Goal: Transaction & Acquisition: Book appointment/travel/reservation

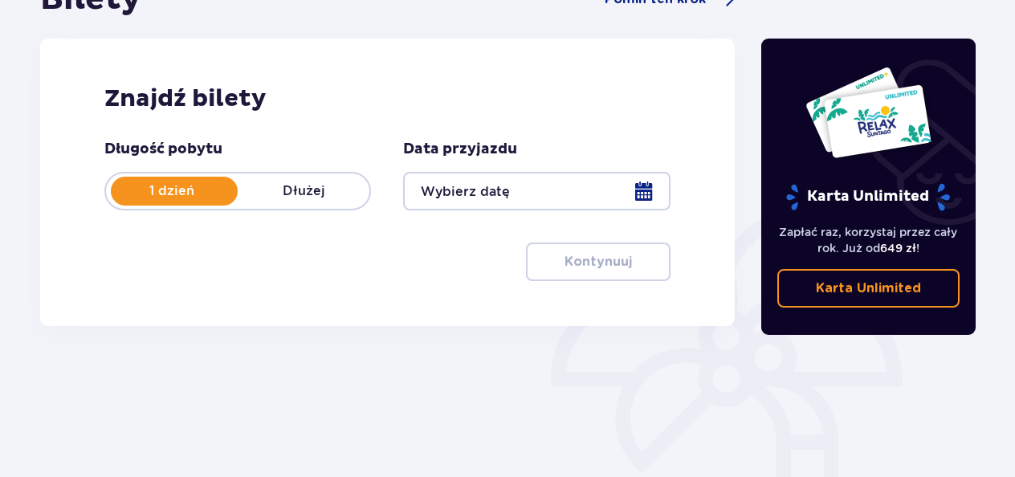
scroll to position [193, 0]
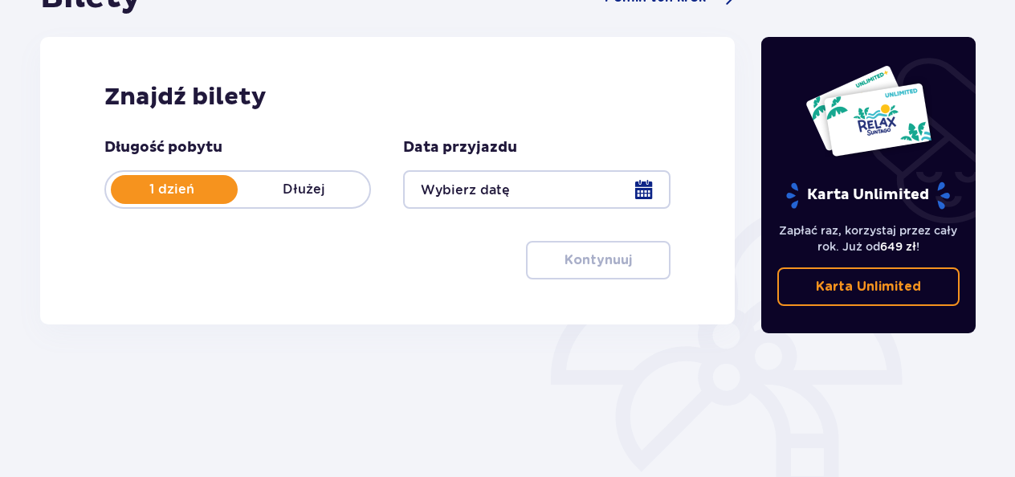
click at [643, 193] on div at bounding box center [536, 189] width 267 height 39
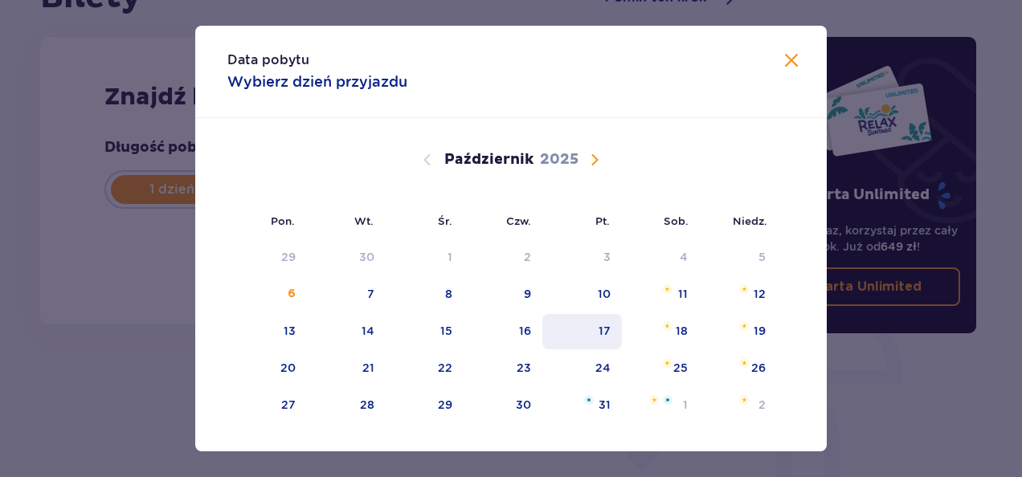
click at [606, 325] on div "17" at bounding box center [604, 331] width 12 height 16
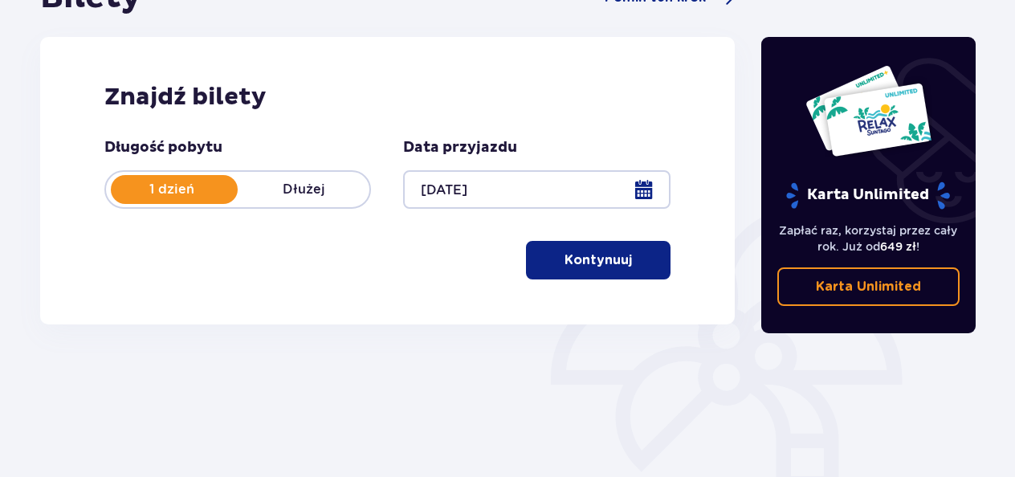
click at [660, 329] on div "Bilety Pomiń ten krok Znajdź bilety Długość pobytu 1 dzień Dłużej Data przyjazd…" at bounding box center [387, 161] width 695 height 366
click at [639, 187] on div at bounding box center [536, 189] width 267 height 39
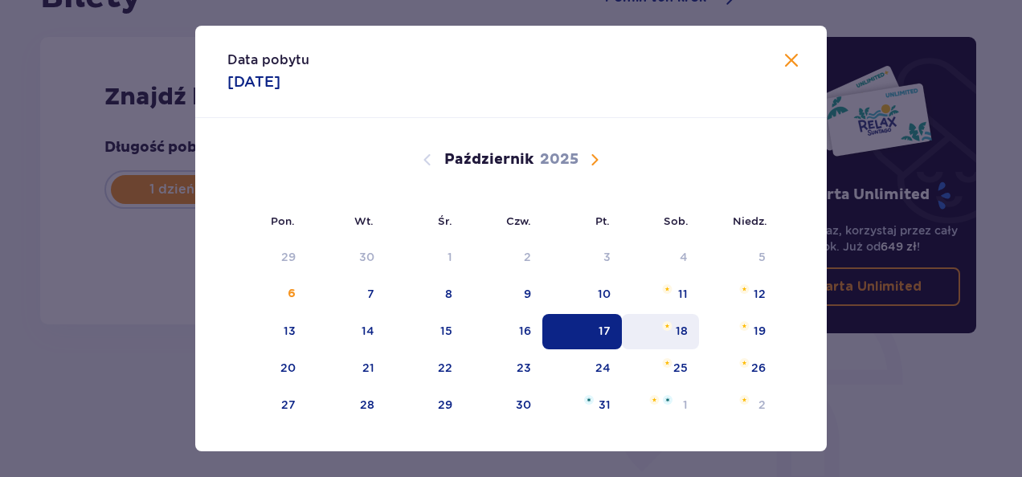
click at [671, 325] on div "18" at bounding box center [661, 331] width 78 height 35
type input "18.10.25"
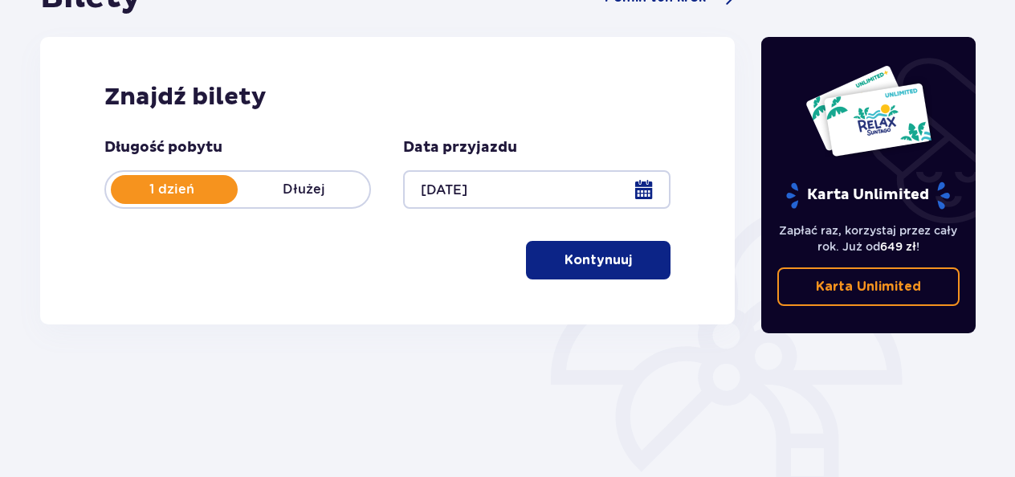
click at [635, 256] on span "button" at bounding box center [635, 260] width 19 height 19
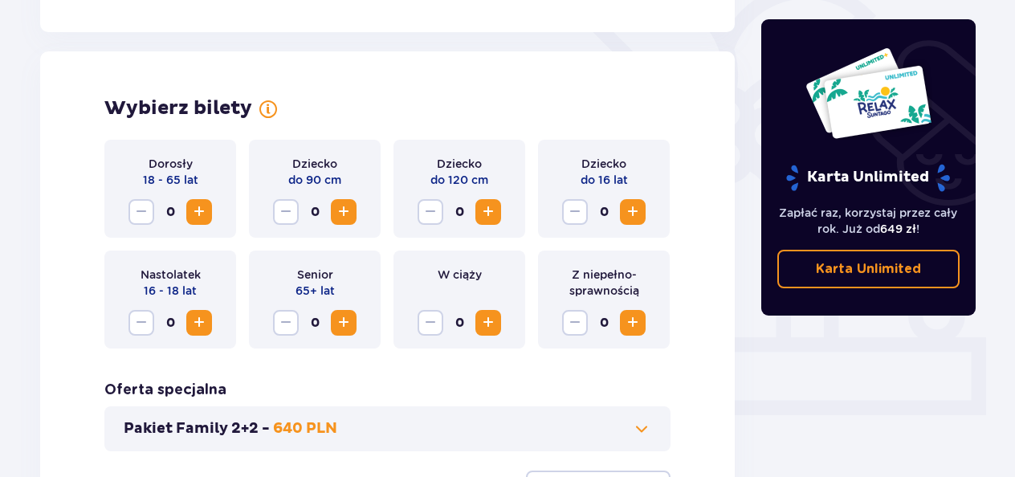
scroll to position [447, 0]
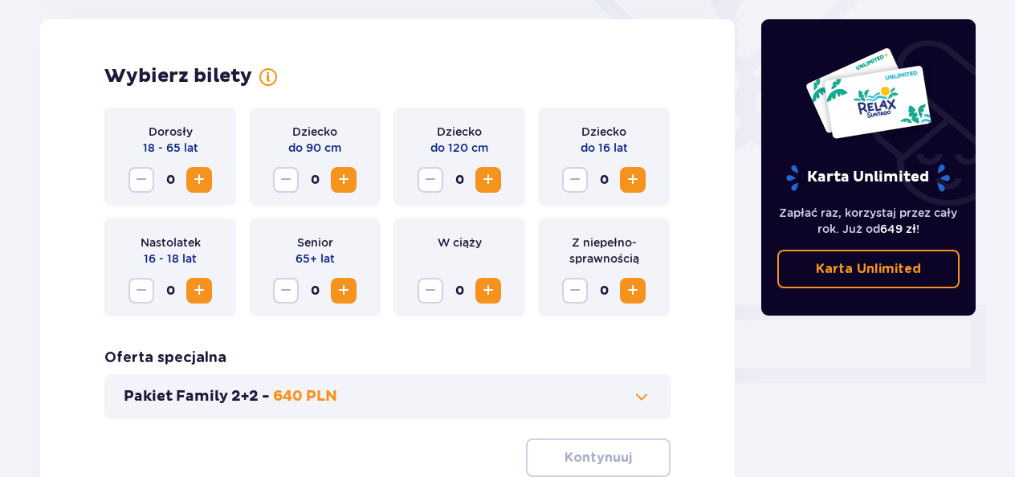
click at [203, 177] on span "Zwiększ" at bounding box center [199, 179] width 19 height 19
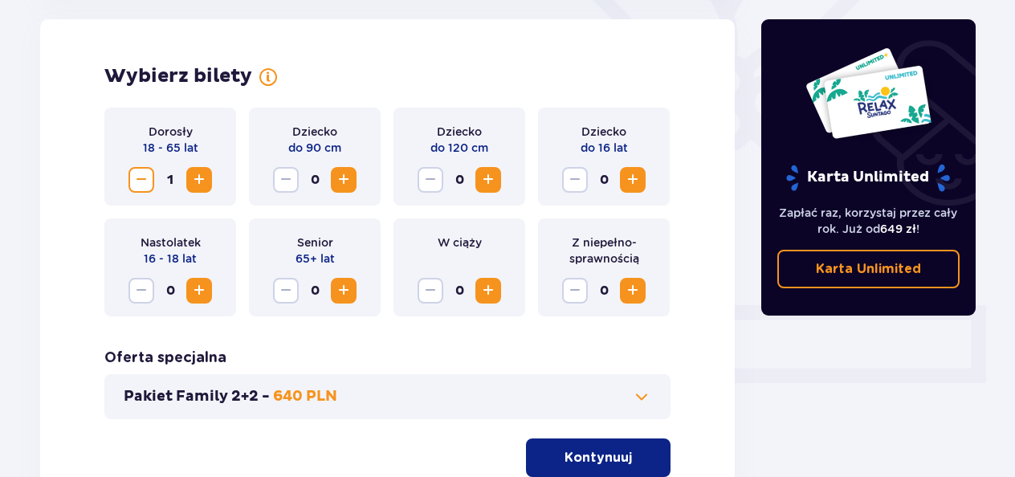
click at [203, 177] on span "Zwiększ" at bounding box center [199, 179] width 19 height 19
click at [488, 180] on span "Zwiększ" at bounding box center [488, 179] width 19 height 19
click at [346, 178] on span "Zwiększ" at bounding box center [343, 179] width 19 height 19
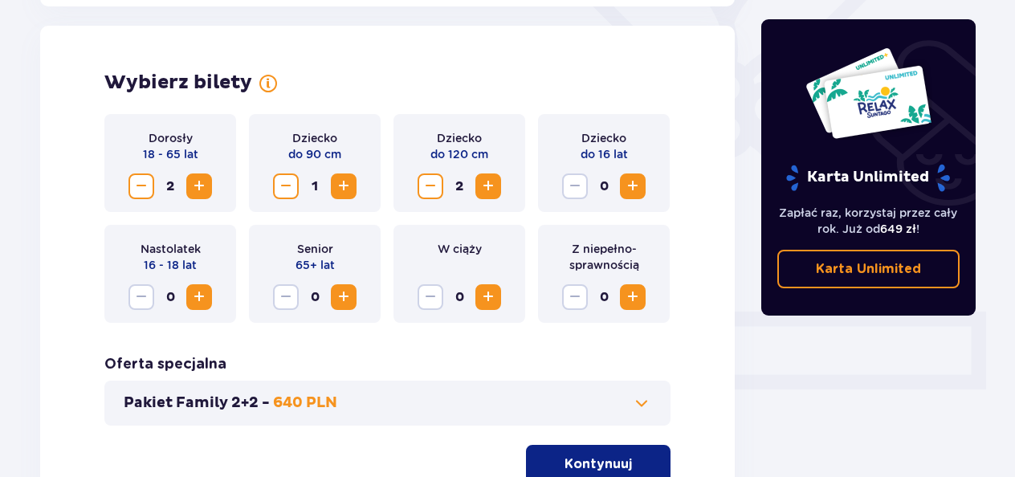
scroll to position [437, 0]
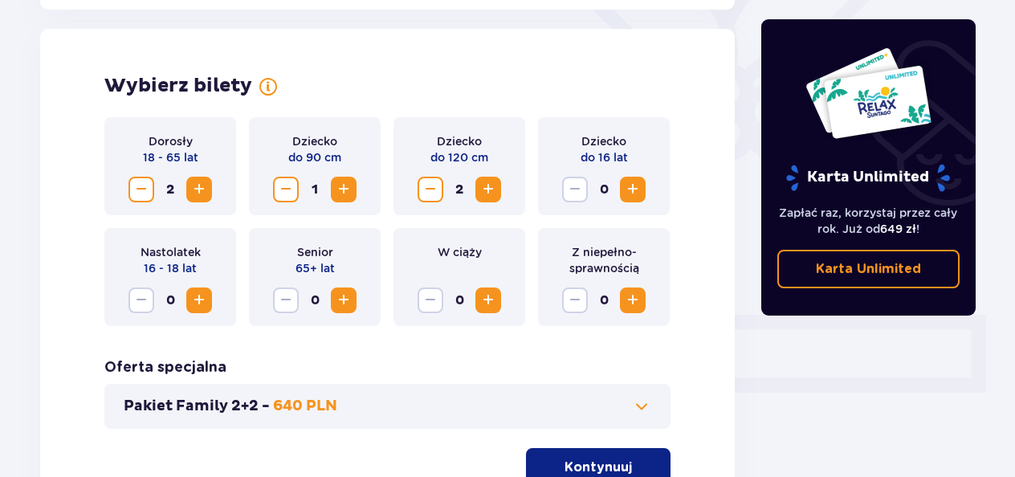
click at [649, 402] on span at bounding box center [641, 406] width 19 height 19
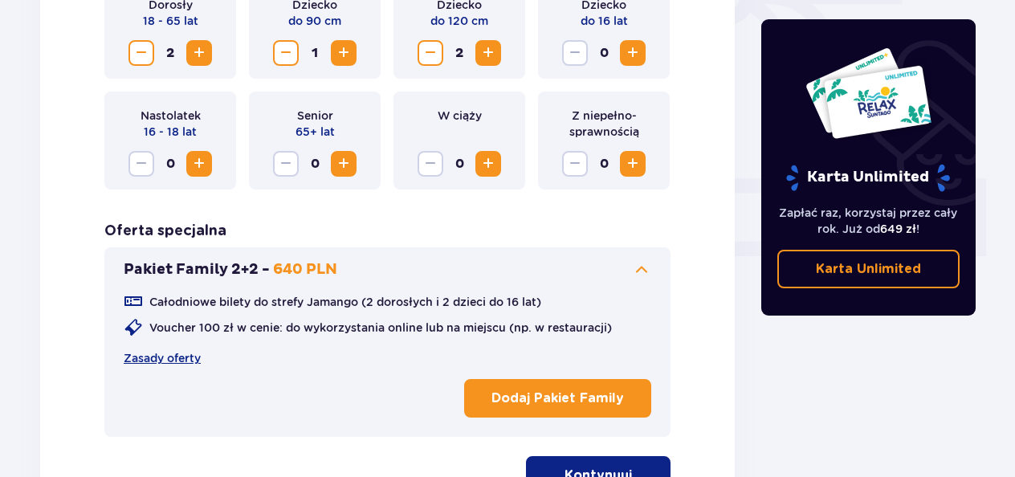
scroll to position [575, 0]
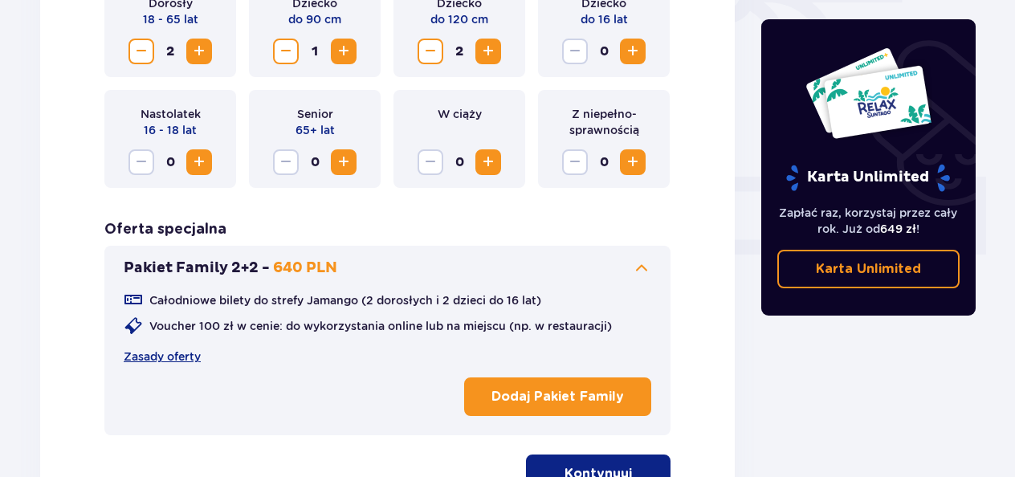
click at [618, 463] on button "Kontynuuj" at bounding box center [598, 474] width 145 height 39
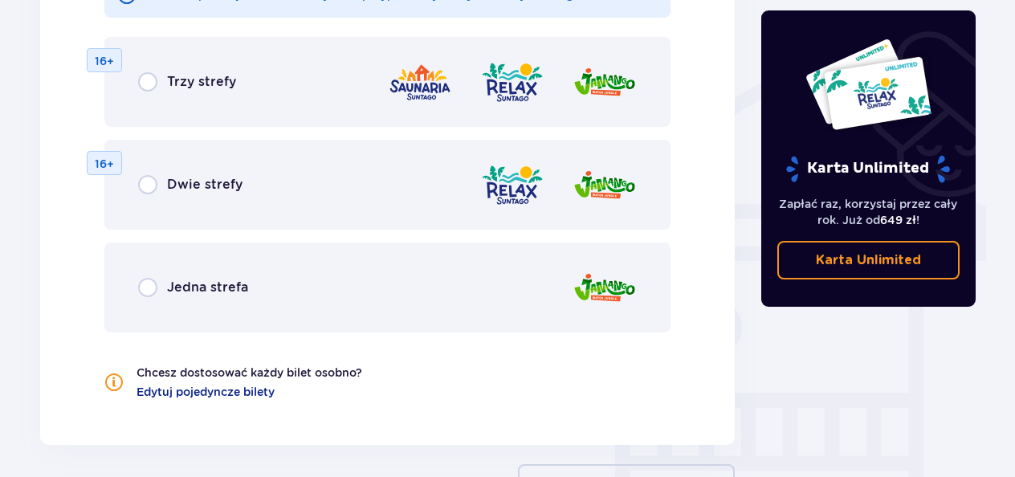
scroll to position [1229, 0]
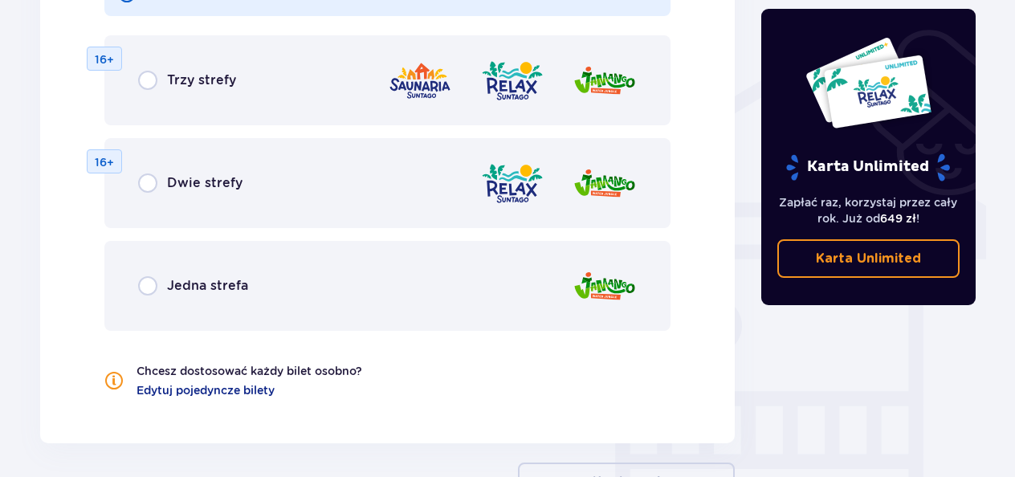
click at [148, 284] on input "radio" at bounding box center [147, 285] width 19 height 19
radio input "true"
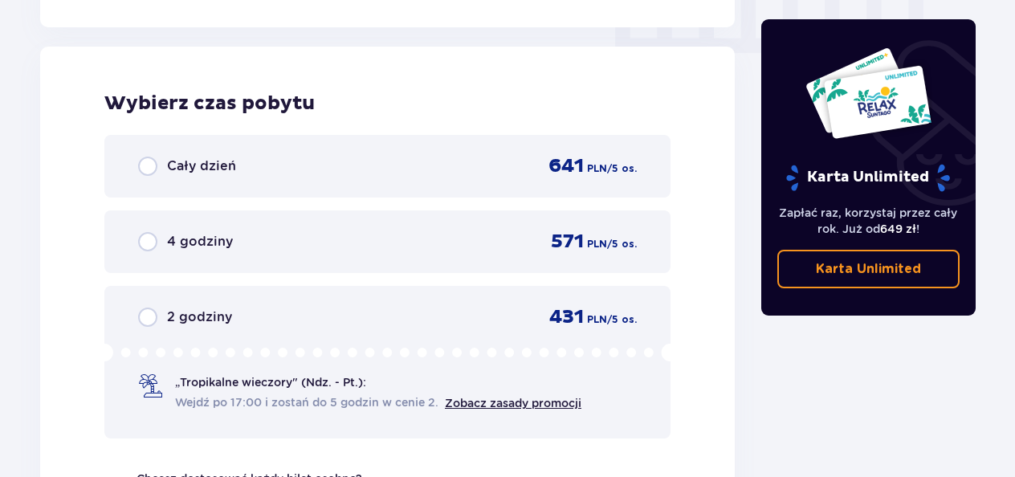
scroll to position [1653, 0]
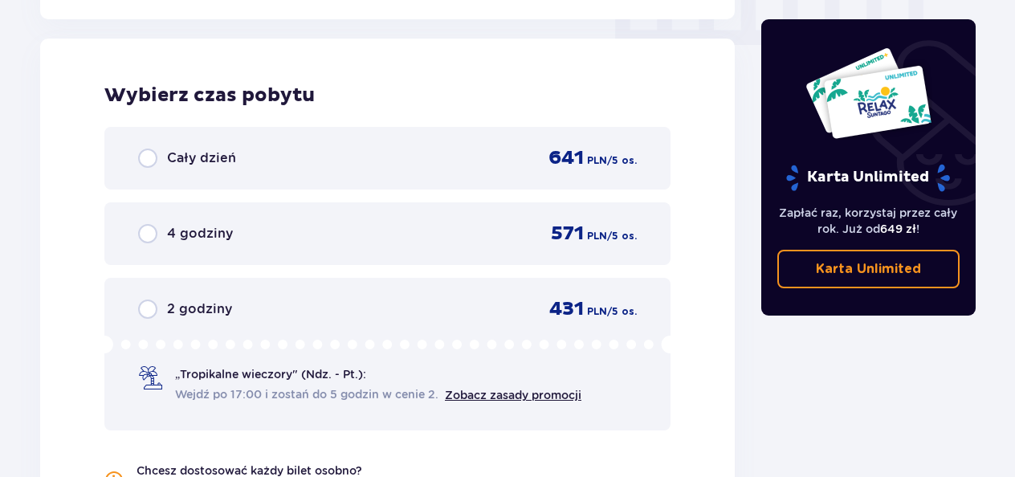
click at [143, 159] on input "radio" at bounding box center [147, 158] width 19 height 19
radio input "true"
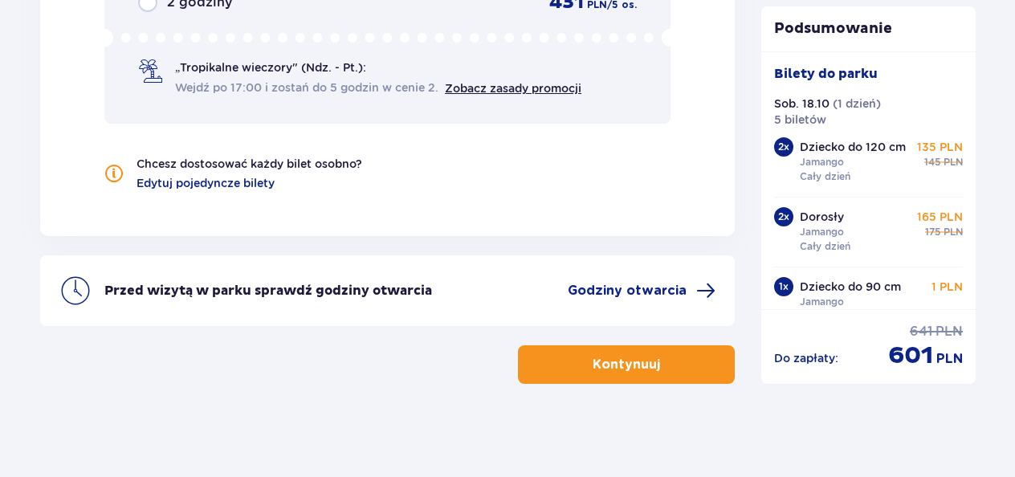
scroll to position [1963, 0]
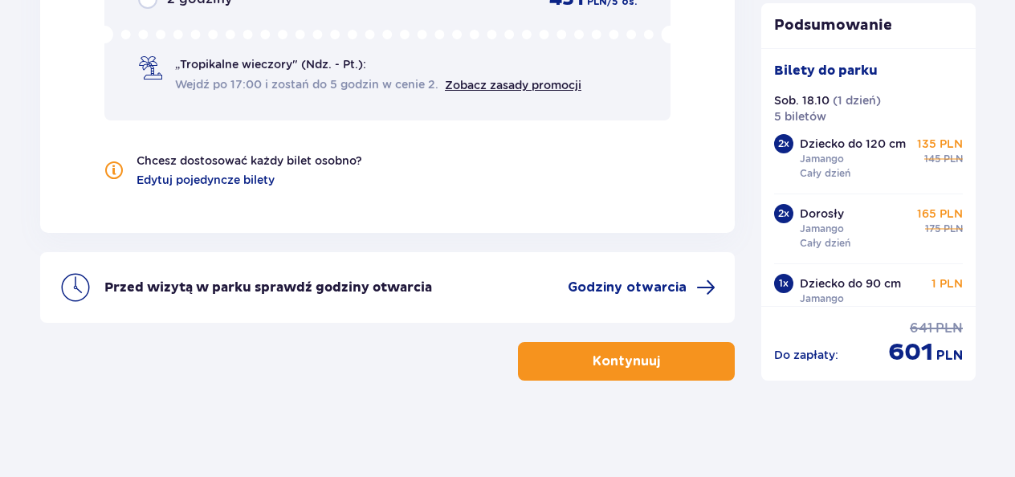
radio input "true"
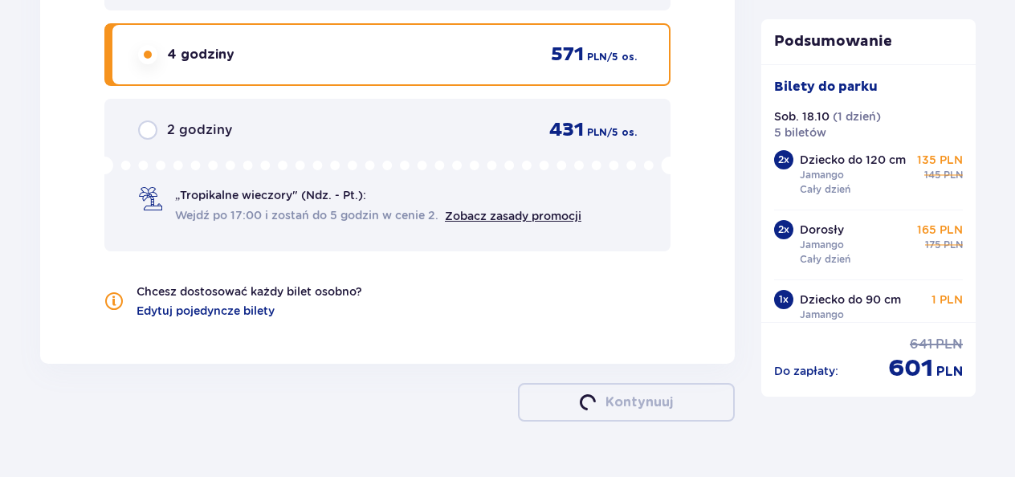
click at [138, 120] on input "radio" at bounding box center [147, 129] width 19 height 19
radio input "true"
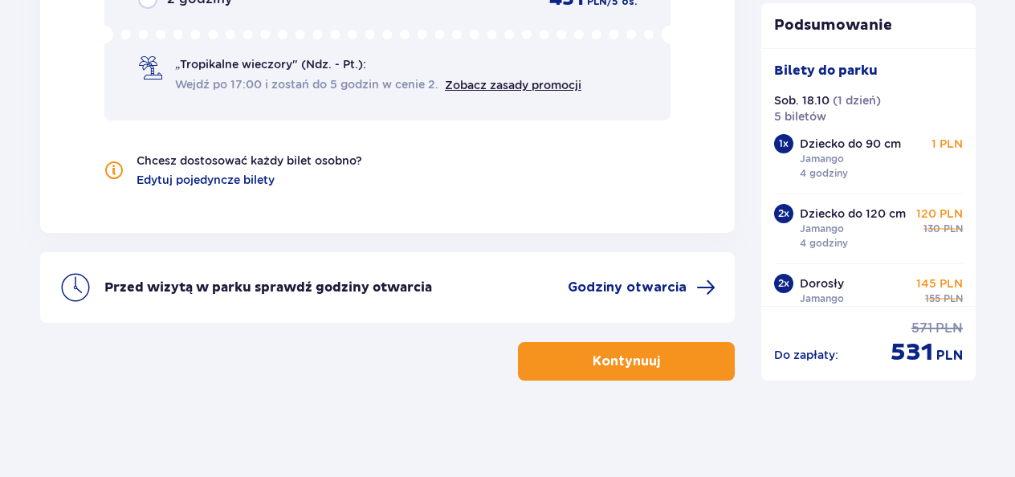
radio input "true"
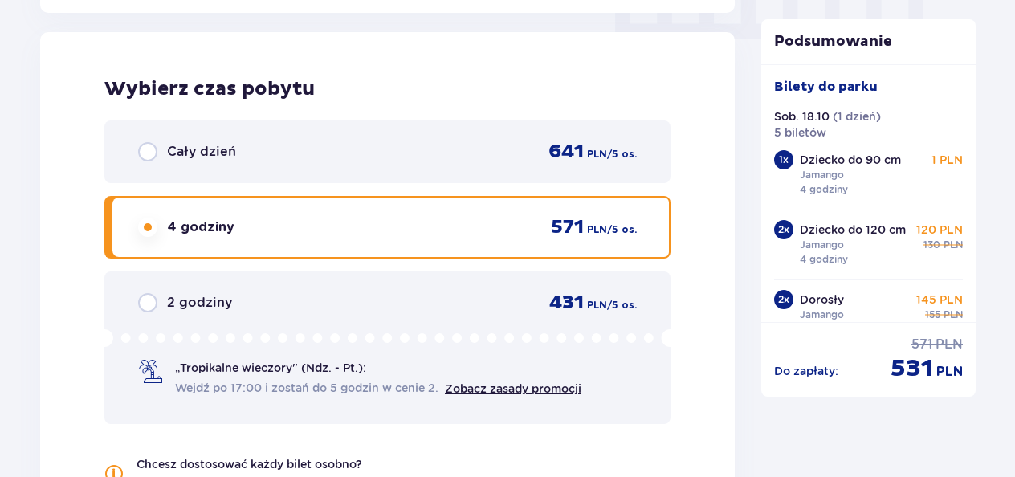
scroll to position [1648, 0]
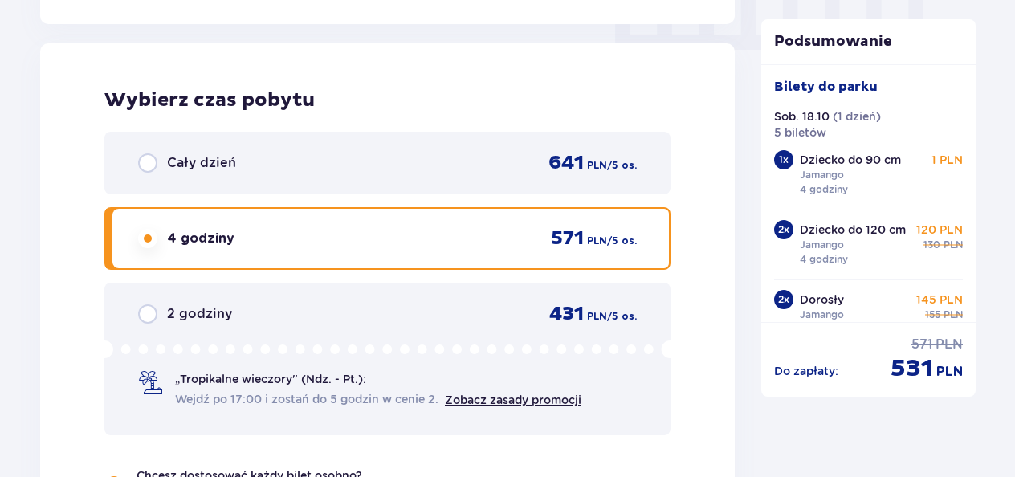
click at [147, 161] on input "radio" at bounding box center [147, 162] width 19 height 19
radio input "true"
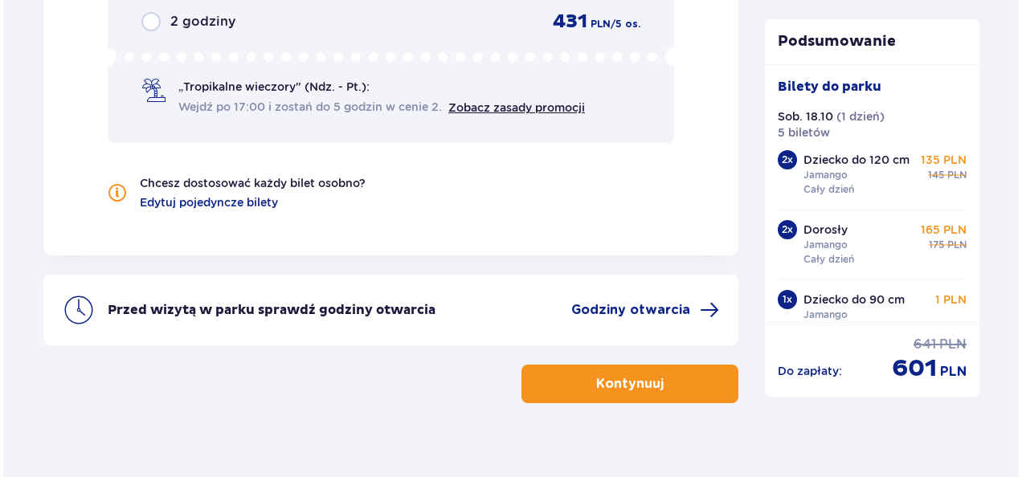
scroll to position [1963, 0]
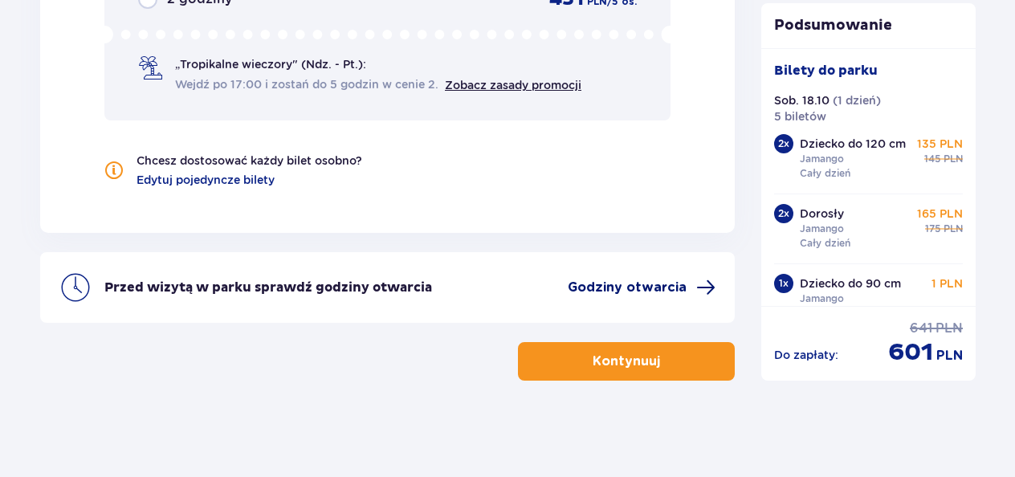
click at [657, 279] on span "Godziny otwarcia" at bounding box center [627, 288] width 119 height 18
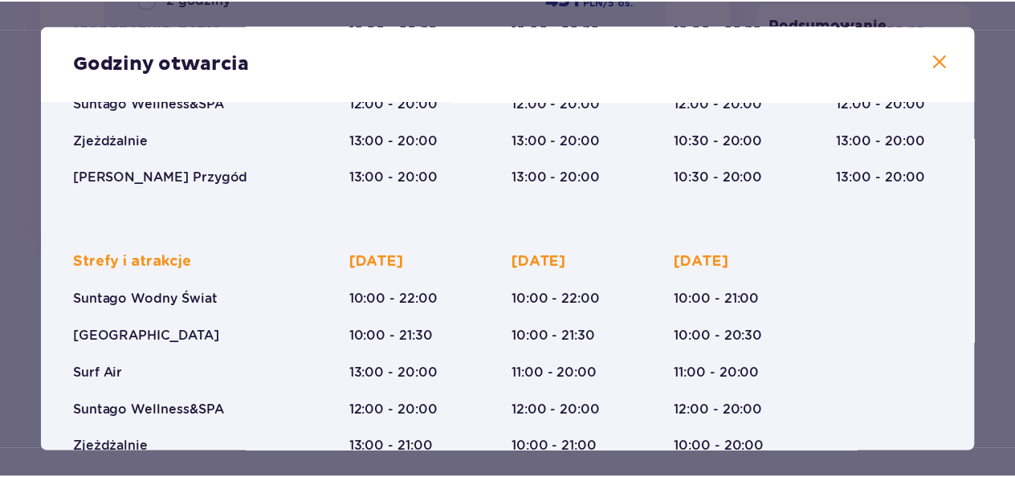
scroll to position [373, 0]
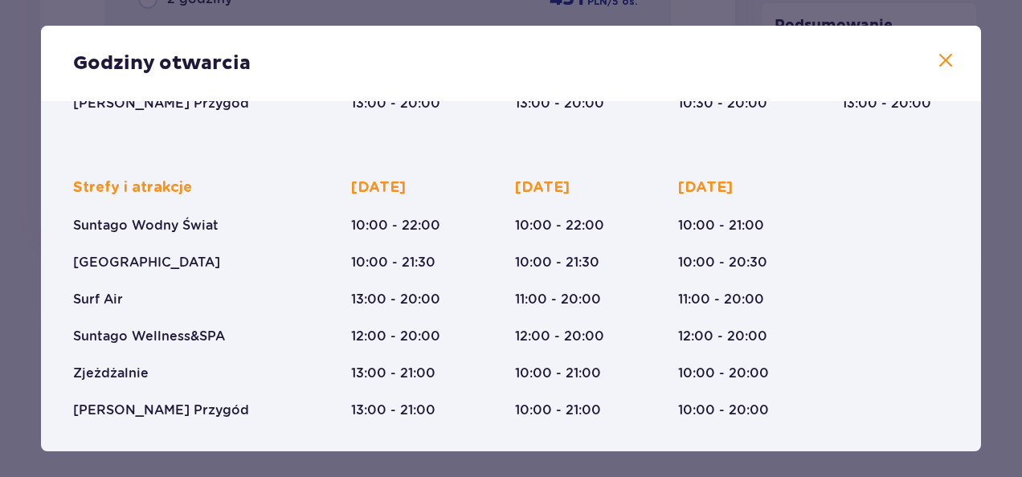
click at [936, 69] on span at bounding box center [945, 60] width 19 height 19
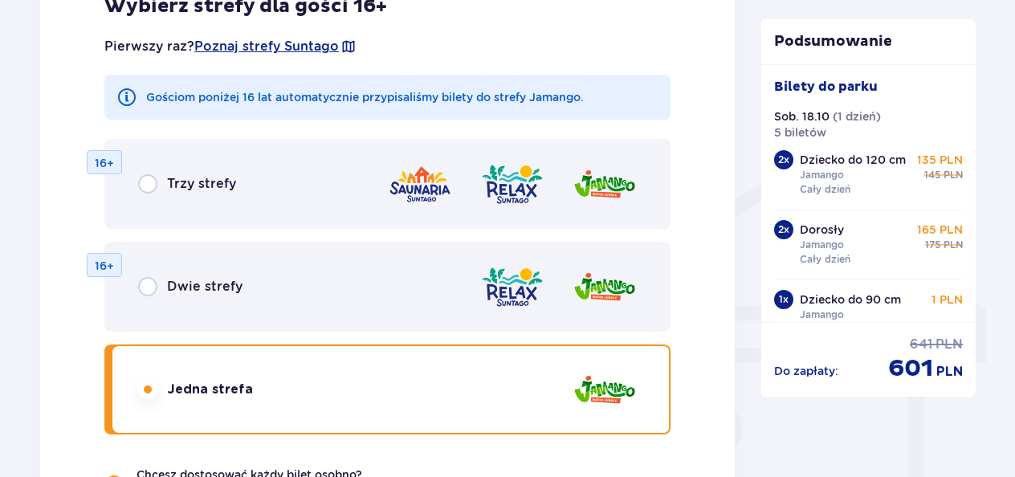
scroll to position [1136, 0]
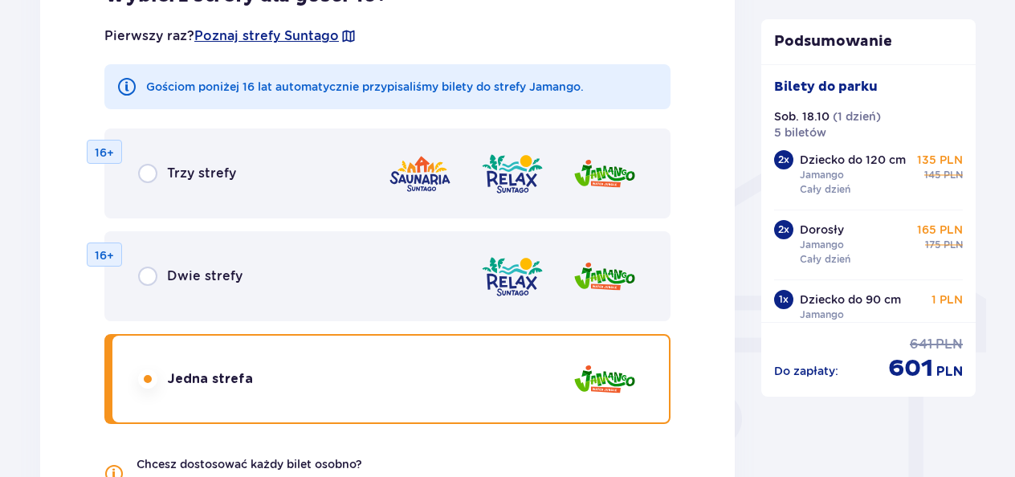
click at [151, 276] on input "radio" at bounding box center [147, 276] width 19 height 19
radio input "true"
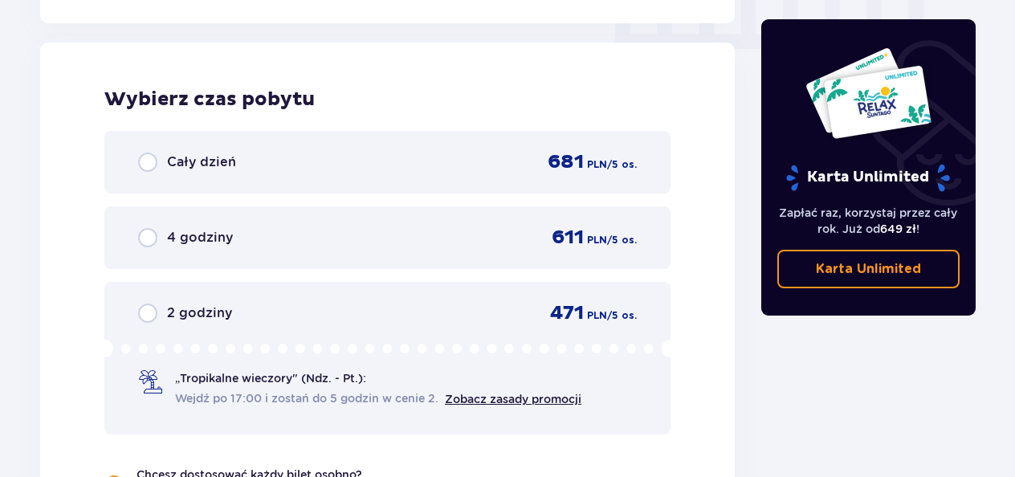
scroll to position [1653, 0]
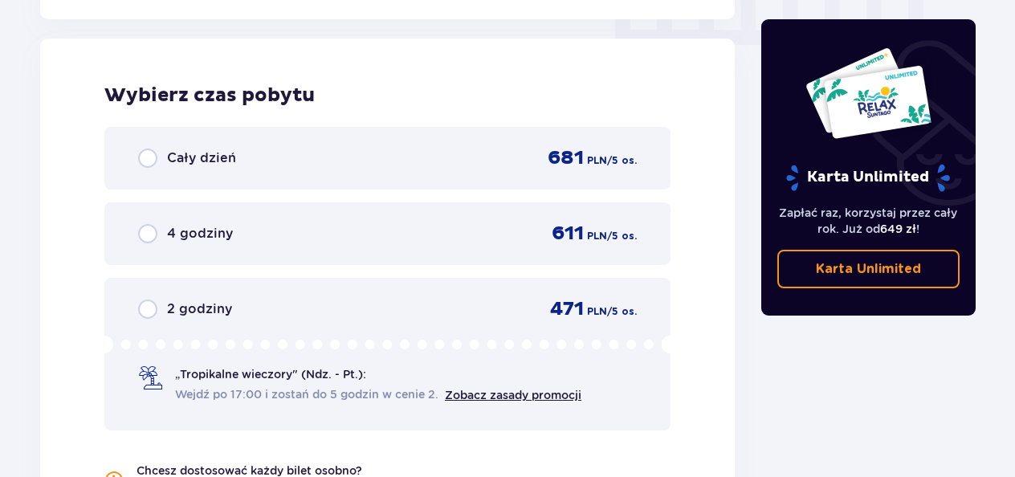
radio input "true"
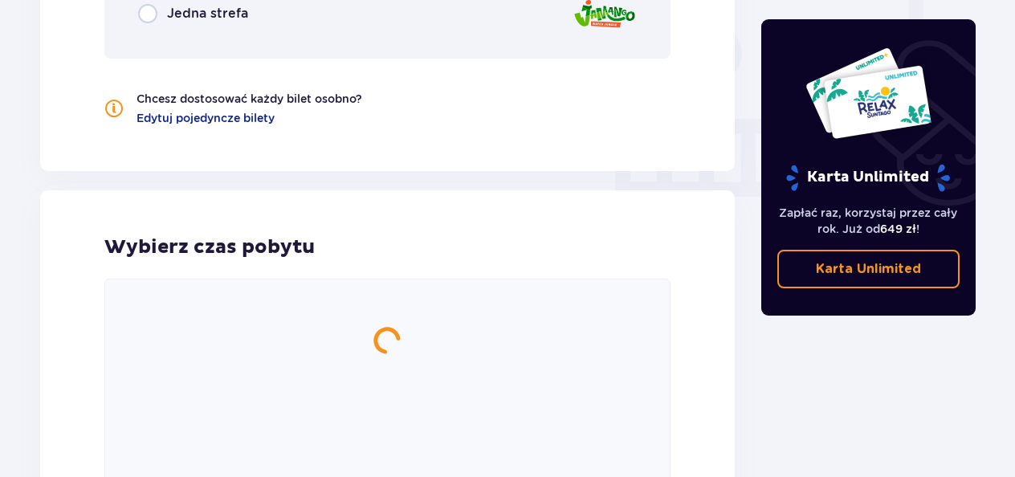
click at [138, 4] on input "radio" at bounding box center [147, 13] width 19 height 19
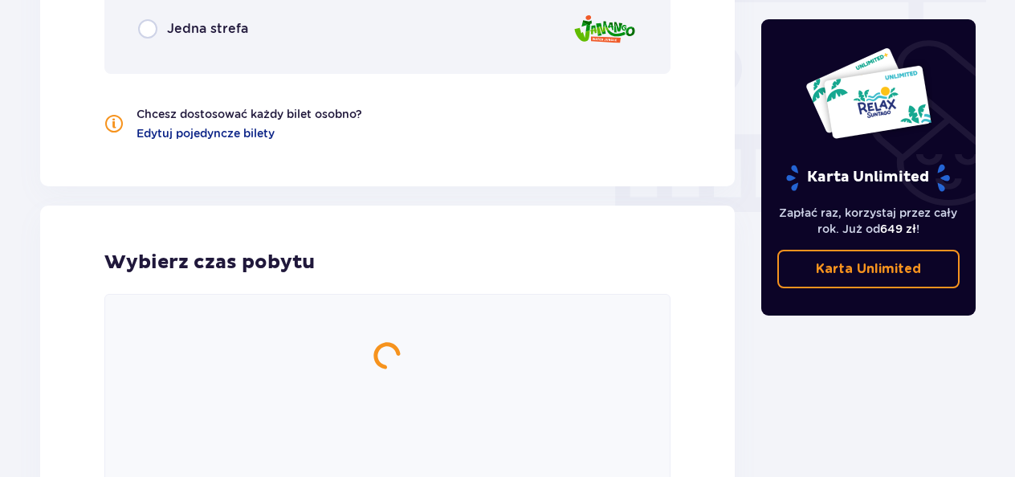
radio input "true"
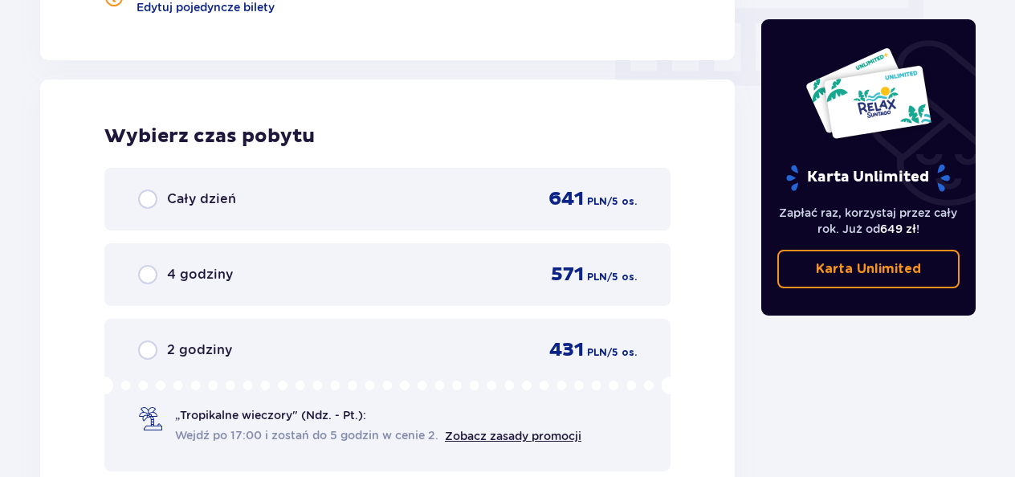
radio input "true"
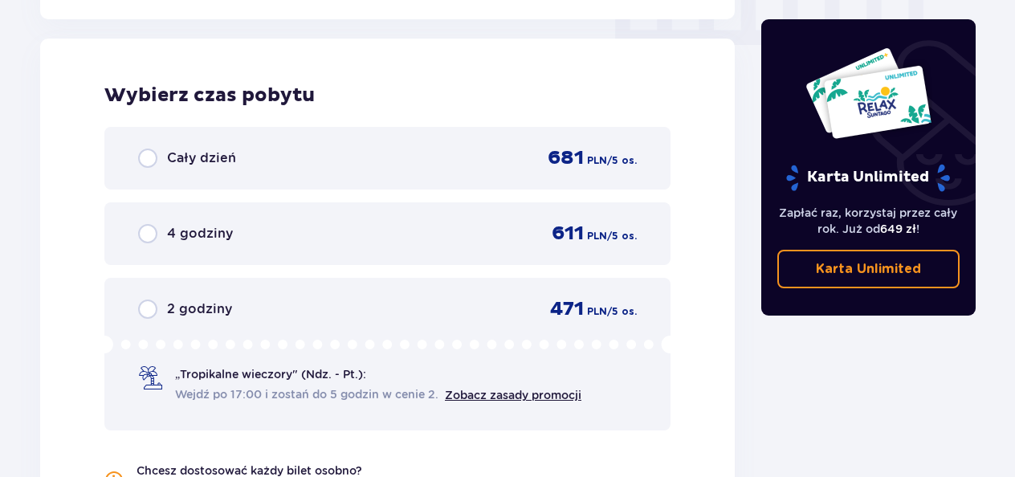
radio input "true"
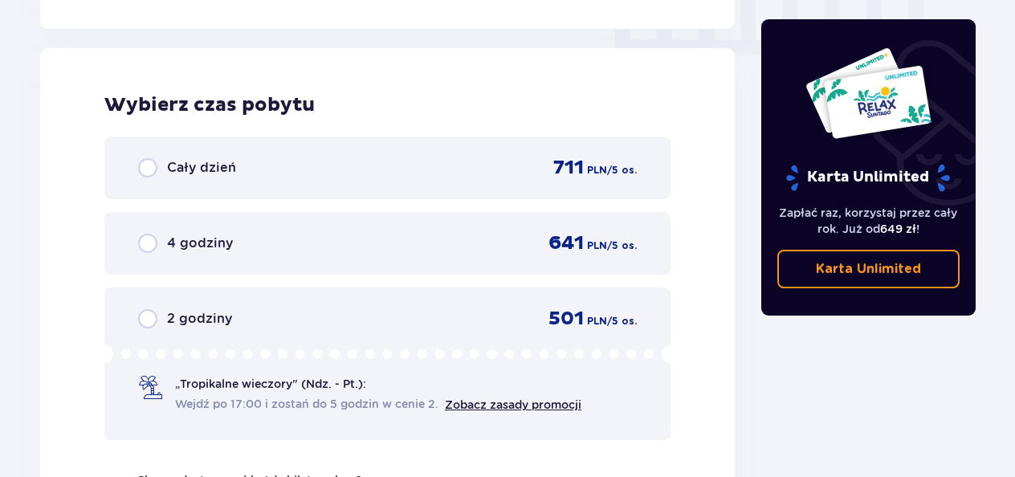
radio input "true"
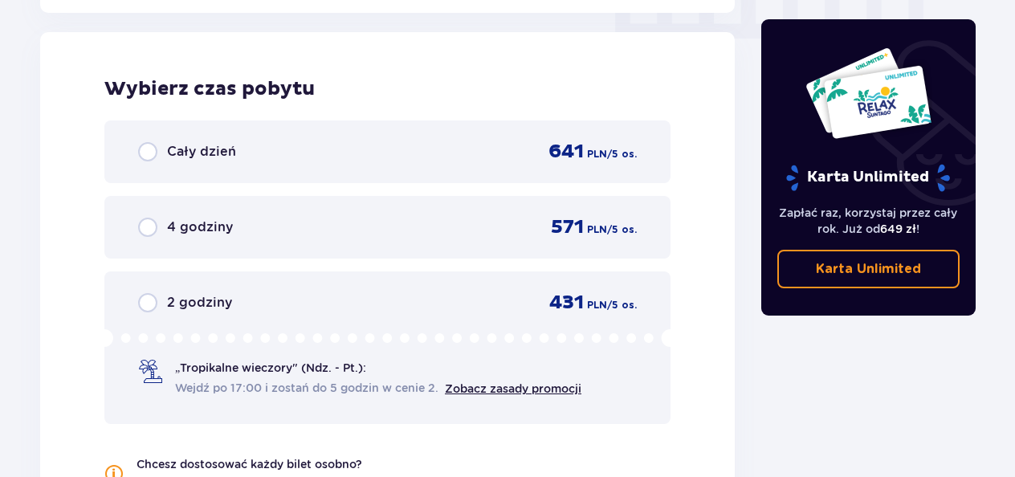
scroll to position [1746, 0]
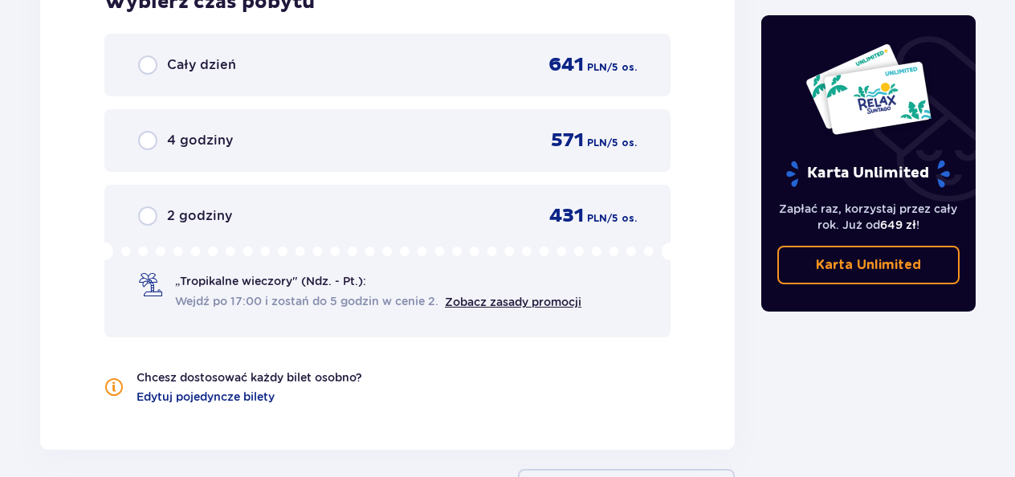
click at [147, 68] on input "radio" at bounding box center [147, 64] width 19 height 19
radio input "true"
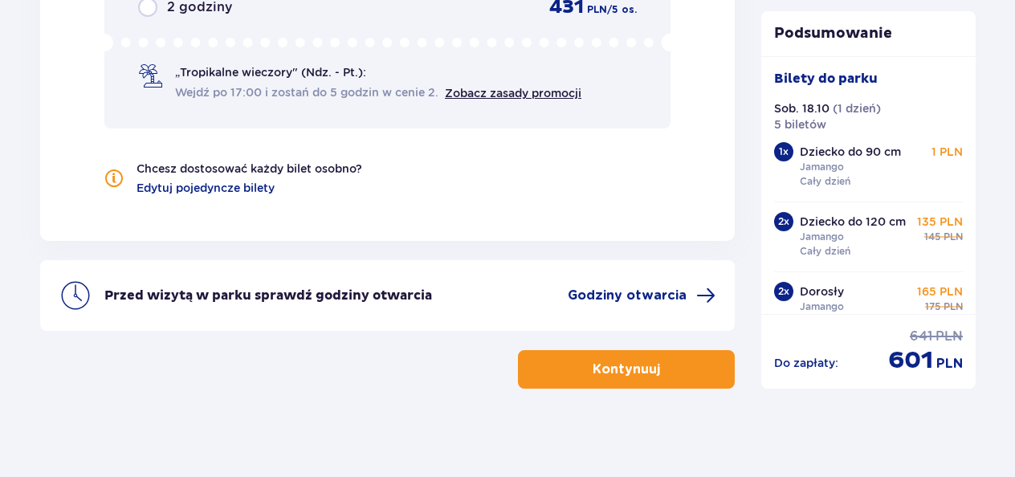
scroll to position [1963, 0]
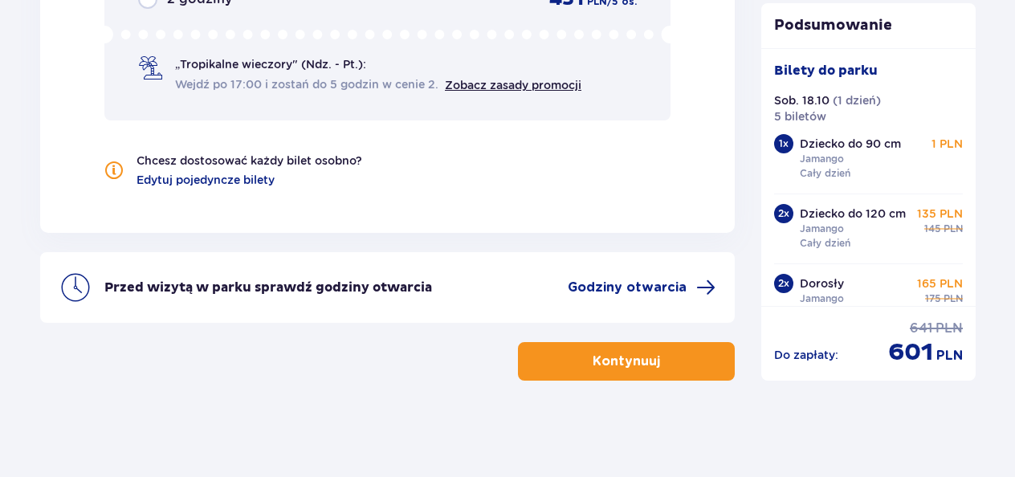
click at [647, 365] on button "Kontynuuj" at bounding box center [626, 361] width 217 height 39
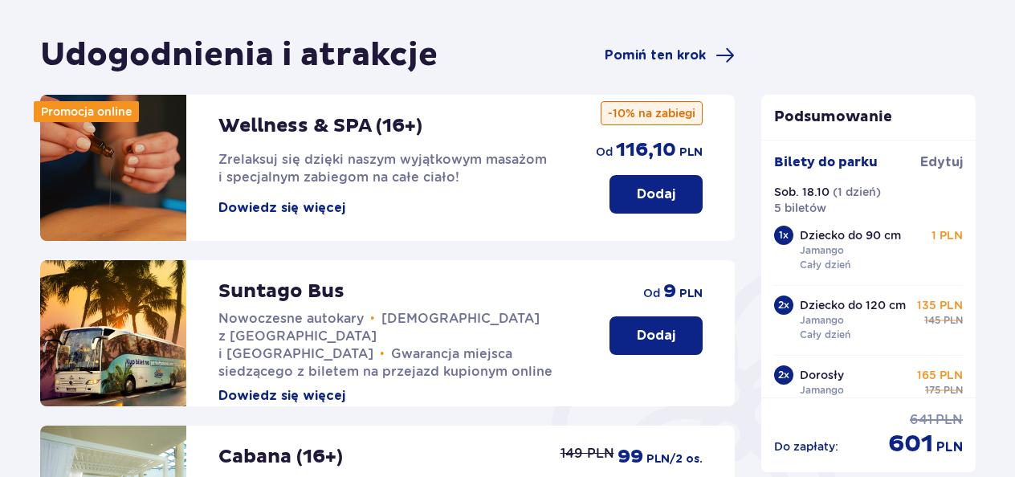
scroll to position [138, 0]
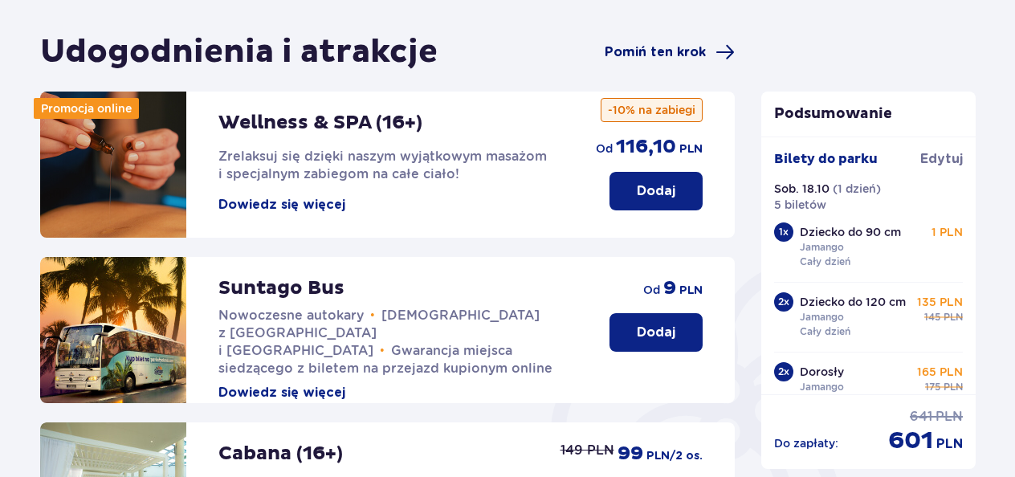
click at [699, 55] on span "Pomiń ten krok" at bounding box center [655, 52] width 101 height 18
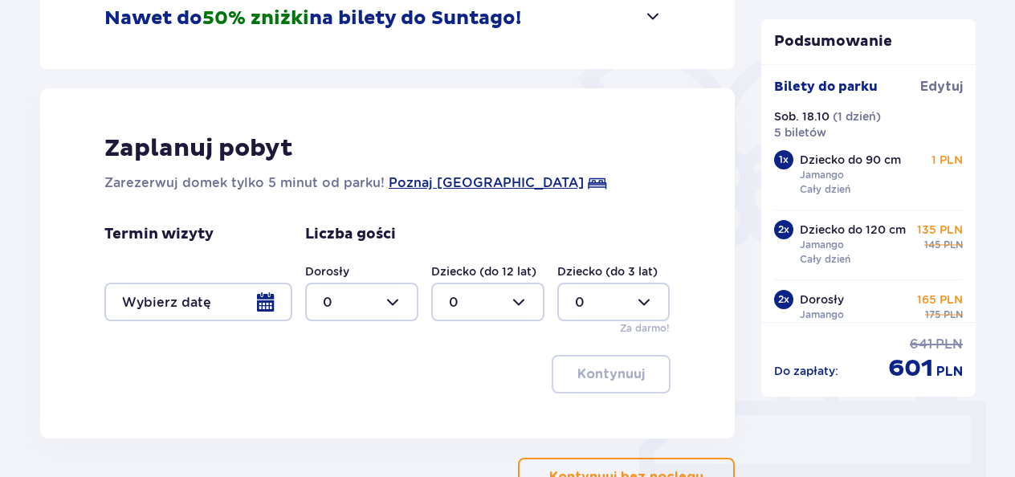
scroll to position [377, 0]
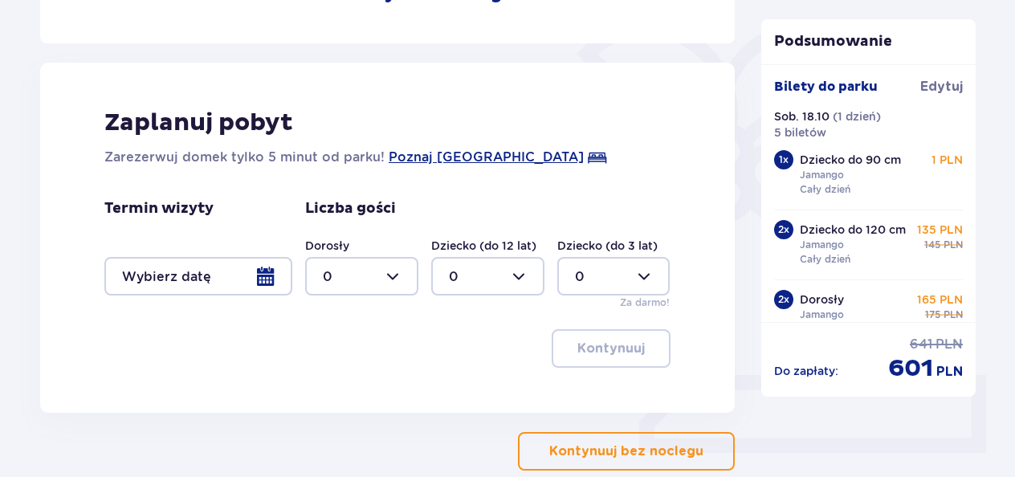
click at [259, 269] on div at bounding box center [198, 276] width 188 height 39
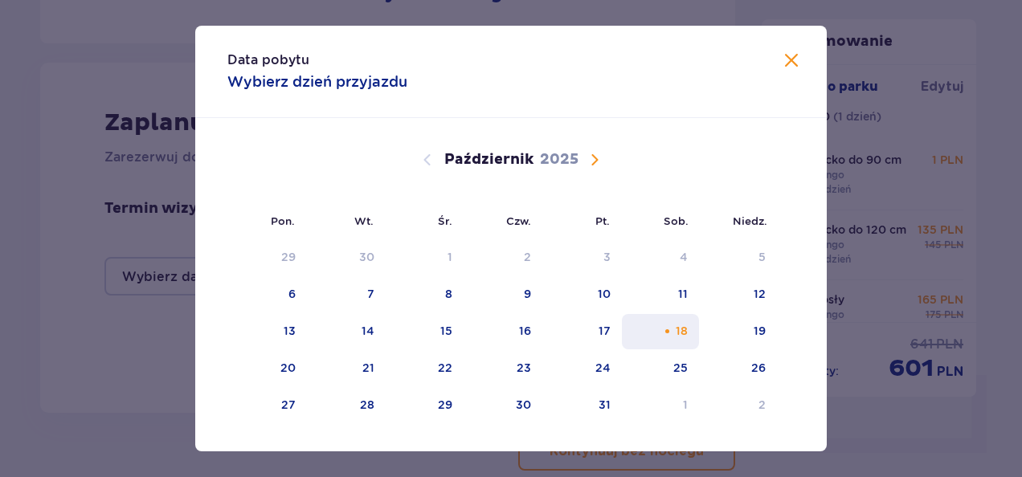
click at [676, 331] on div "18" at bounding box center [682, 331] width 12 height 16
click at [747, 328] on div "19" at bounding box center [738, 331] width 78 height 35
type input "18.10.25 - 19.10.25"
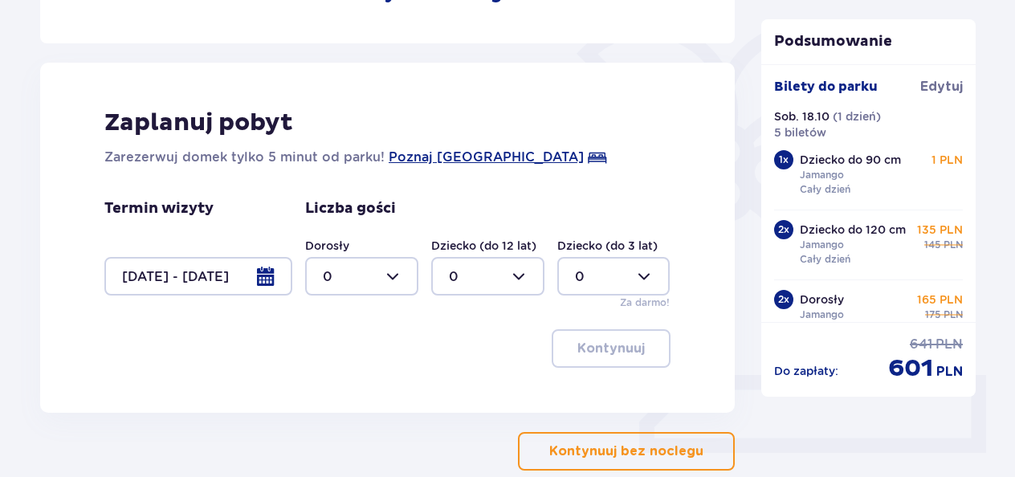
click at [397, 273] on div at bounding box center [361, 276] width 113 height 39
click at [337, 390] on div "2" at bounding box center [362, 392] width 78 height 18
type input "2"
click at [524, 275] on div at bounding box center [487, 276] width 113 height 39
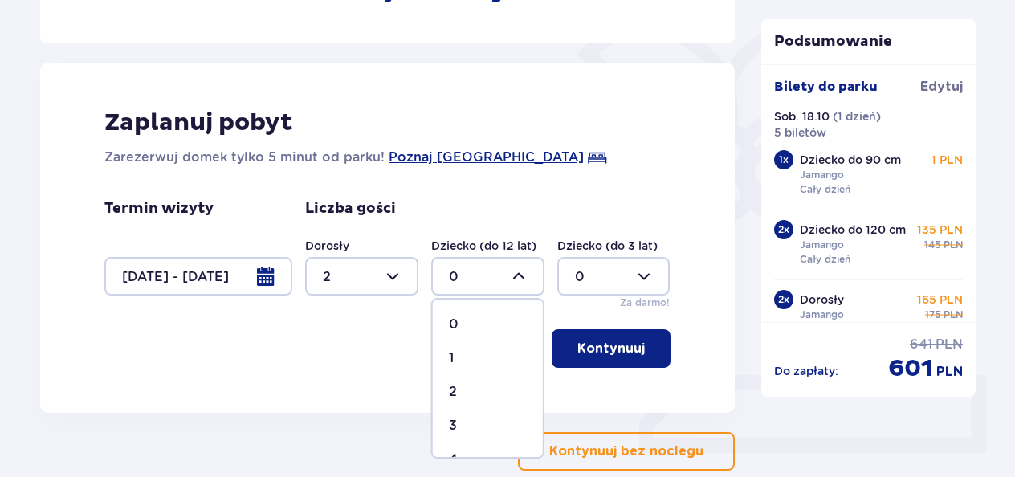
click at [458, 391] on div "2" at bounding box center [488, 392] width 78 height 18
type input "2"
click at [618, 278] on div at bounding box center [613, 276] width 113 height 39
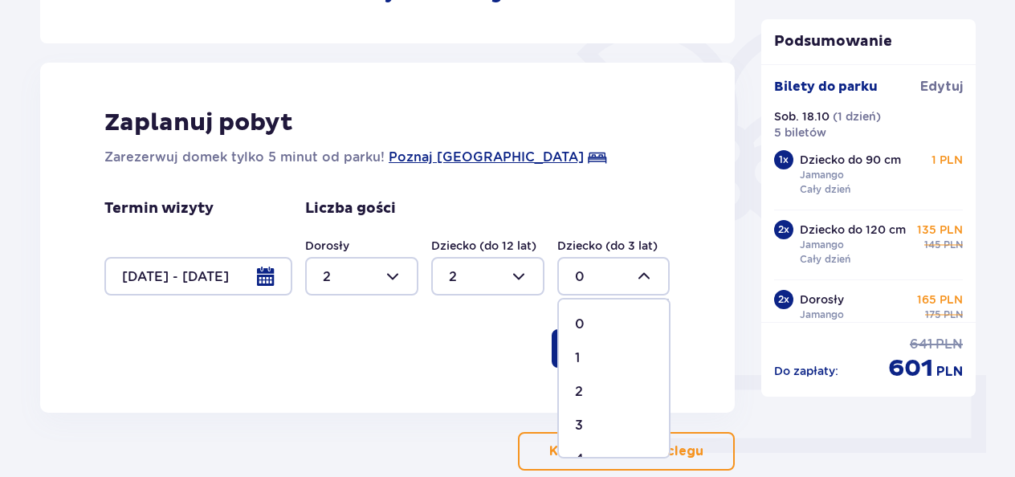
click at [582, 356] on div "1" at bounding box center [614, 358] width 78 height 18
type input "1"
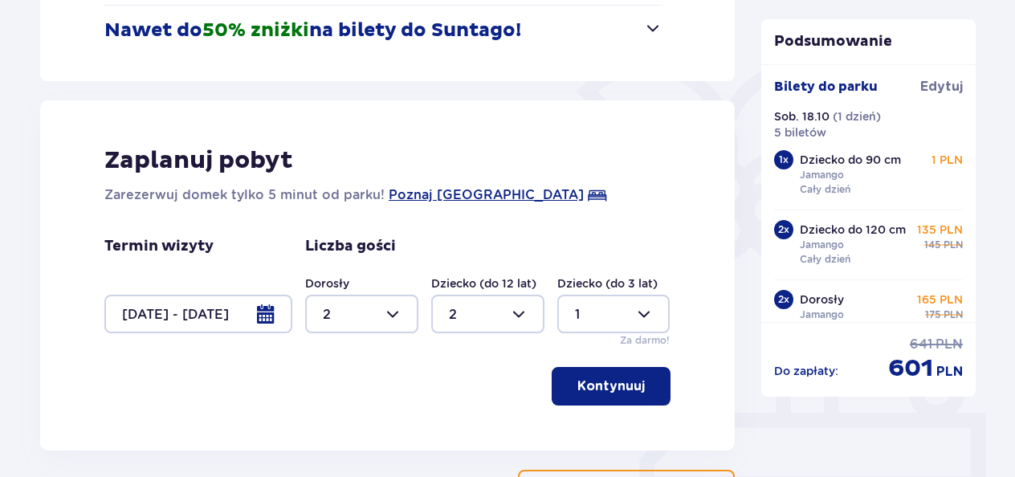
scroll to position [318, 0]
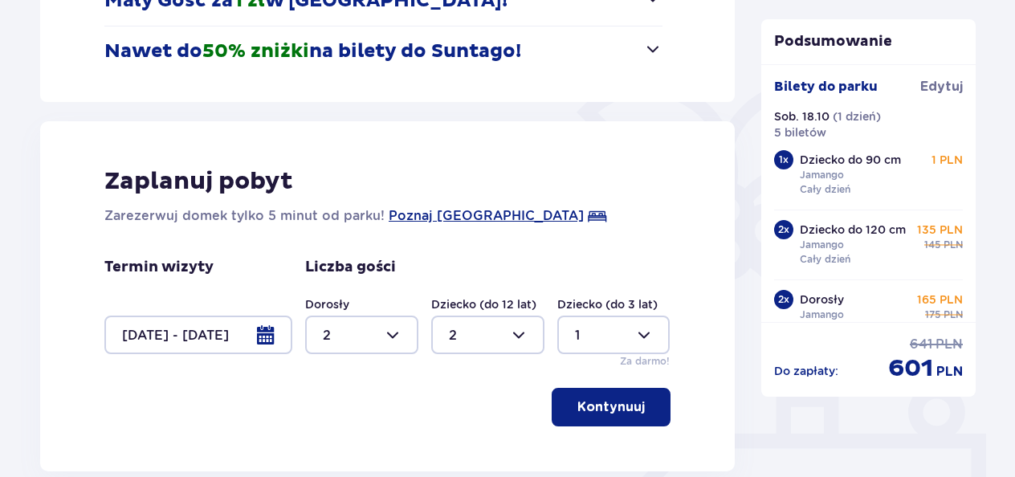
click at [617, 412] on p "Kontynuuj" at bounding box center [611, 407] width 67 height 18
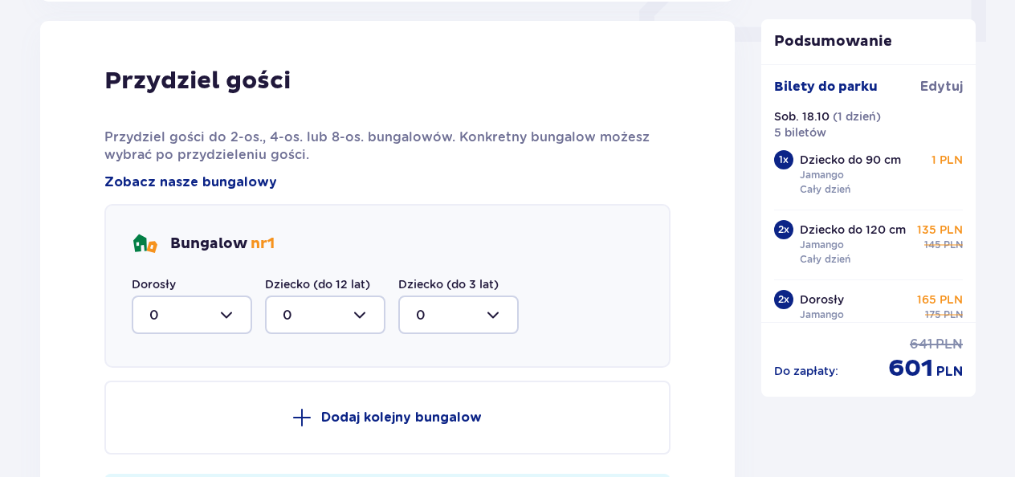
scroll to position [789, 0]
click at [225, 304] on div at bounding box center [192, 314] width 120 height 39
click at [227, 305] on div at bounding box center [192, 314] width 120 height 39
click at [227, 310] on div at bounding box center [192, 314] width 120 height 39
click at [167, 432] on div "2" at bounding box center [191, 431] width 85 height 18
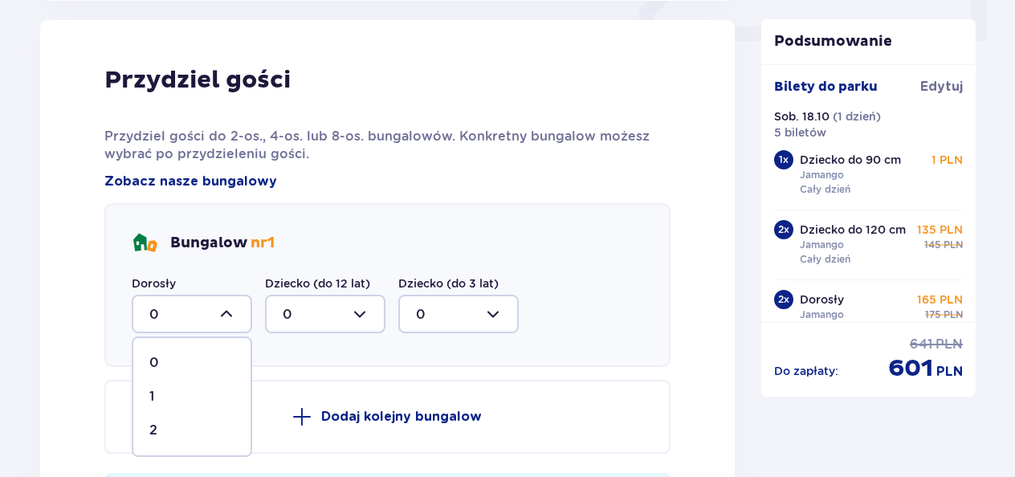
type input "2"
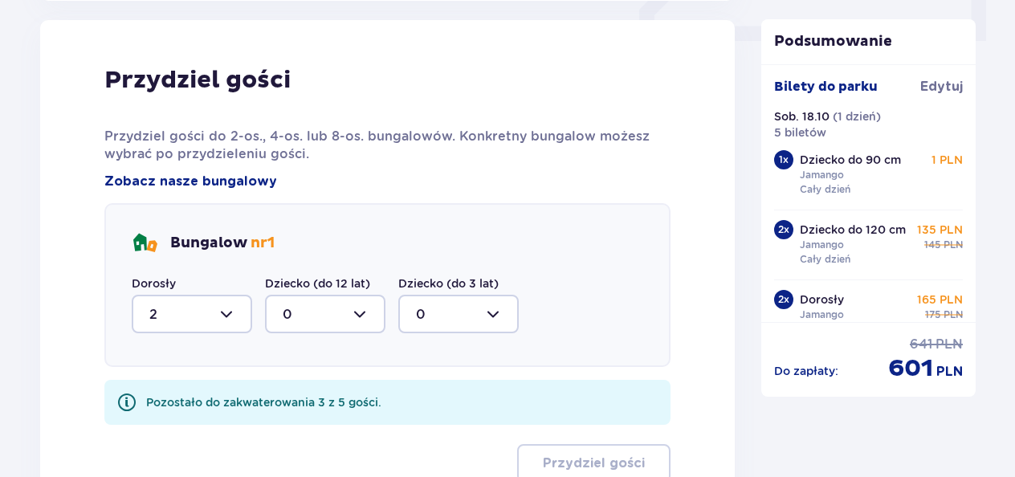
click at [332, 314] on div at bounding box center [325, 314] width 120 height 39
click at [294, 429] on div "2" at bounding box center [325, 431] width 85 height 18
type input "2"
click at [447, 317] on div at bounding box center [458, 314] width 120 height 39
click at [419, 390] on p "1" at bounding box center [418, 397] width 5 height 18
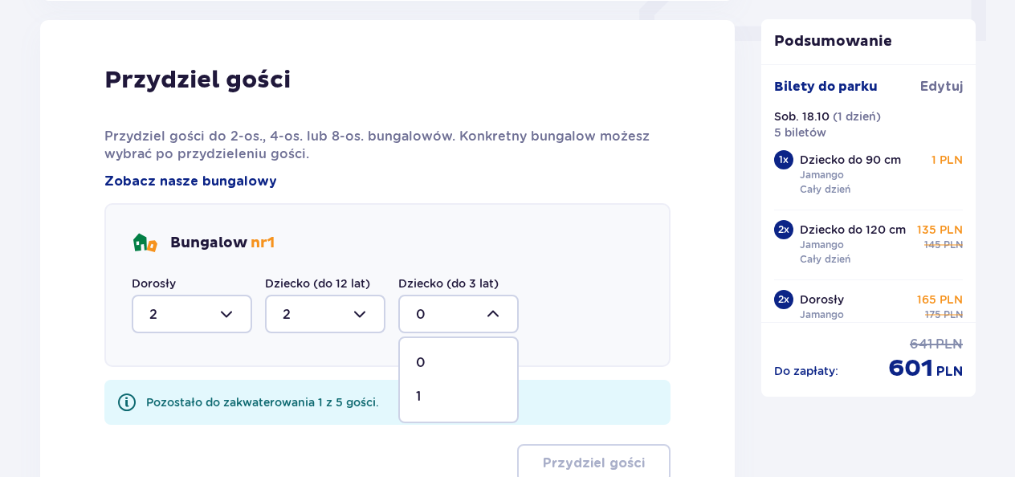
type input "1"
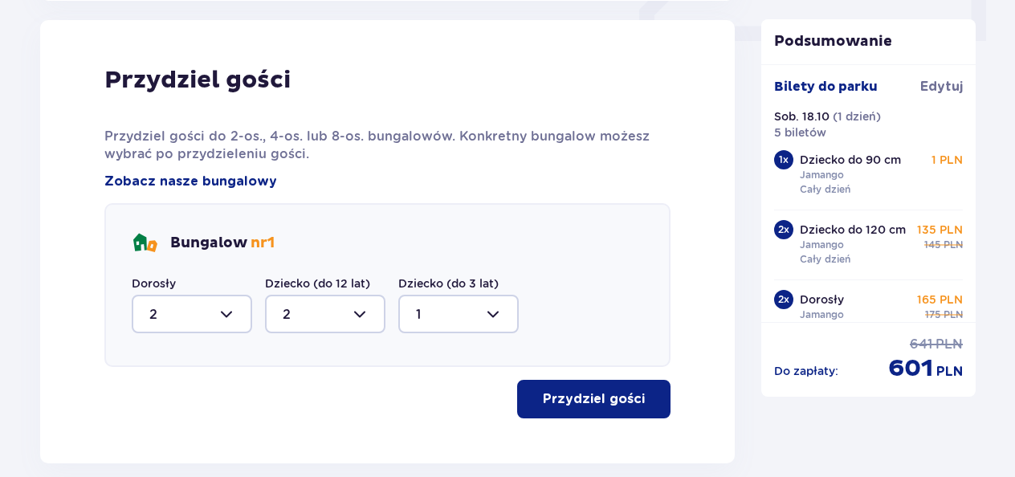
click at [580, 408] on button "Przydziel gości" at bounding box center [593, 399] width 153 height 39
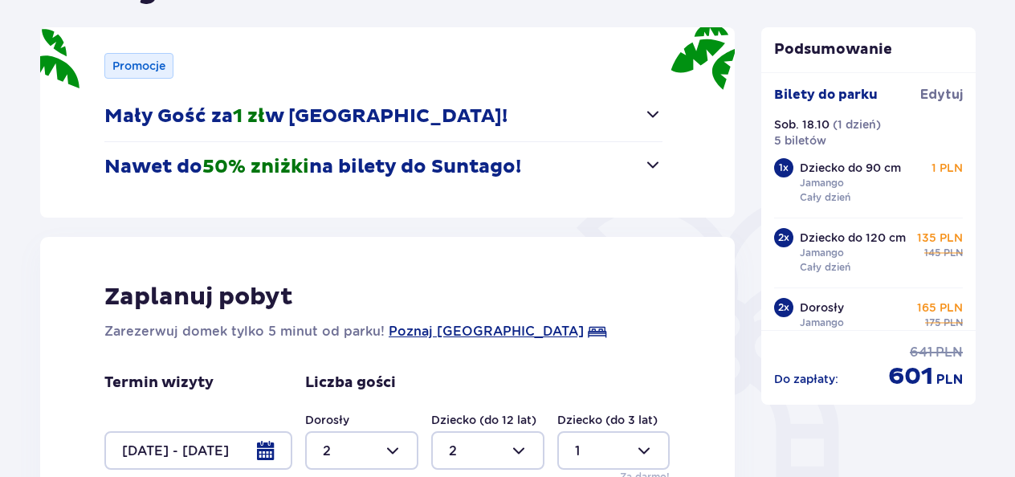
scroll to position [206, 0]
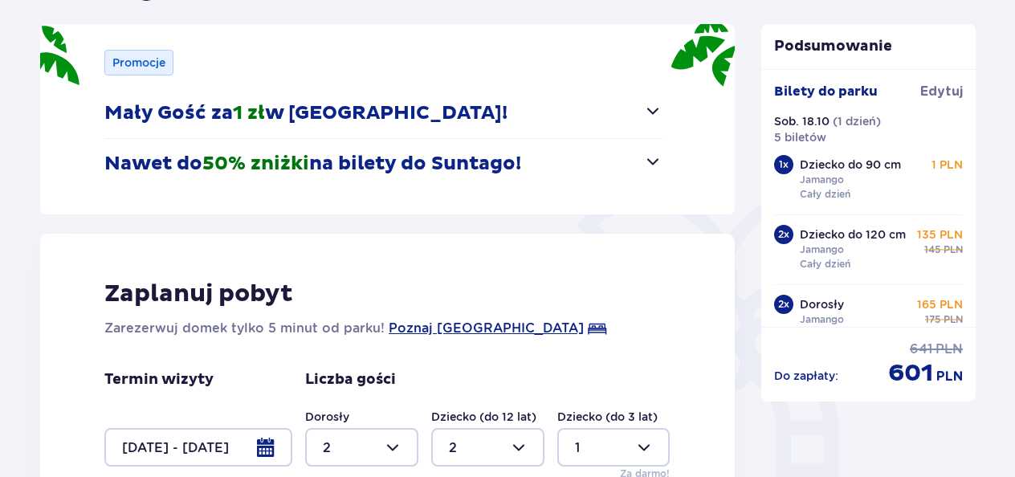
click at [652, 161] on span "button" at bounding box center [652, 161] width 19 height 19
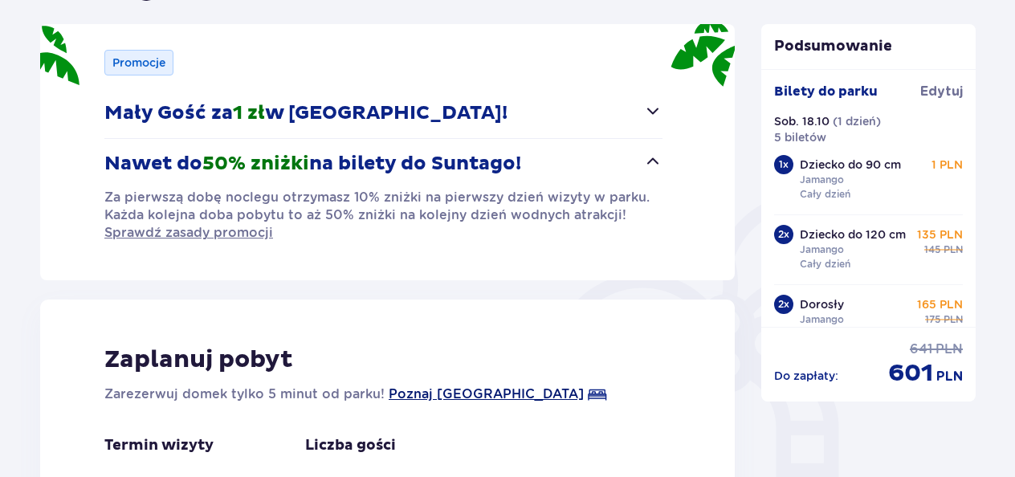
click at [508, 390] on span "Poznaj Suntago Village" at bounding box center [486, 394] width 195 height 19
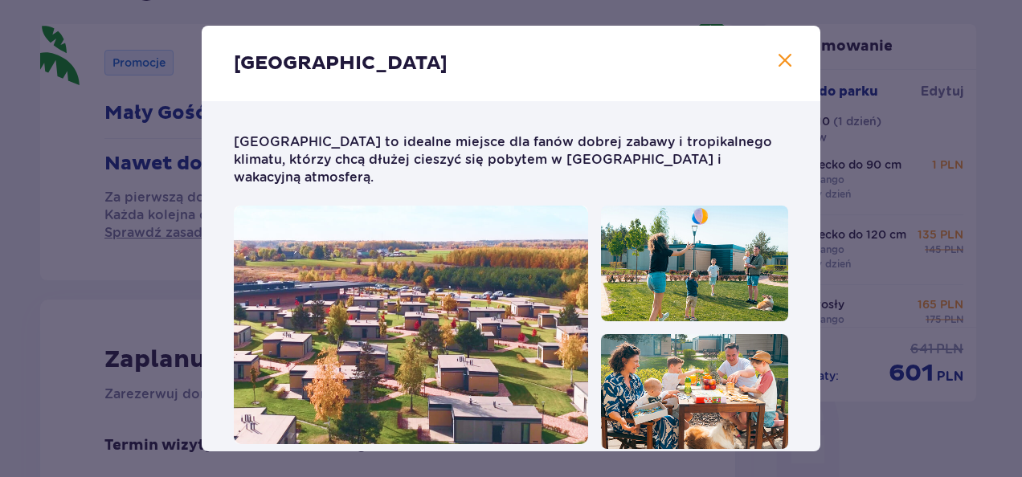
click at [778, 63] on span "Zamknij" at bounding box center [784, 60] width 19 height 19
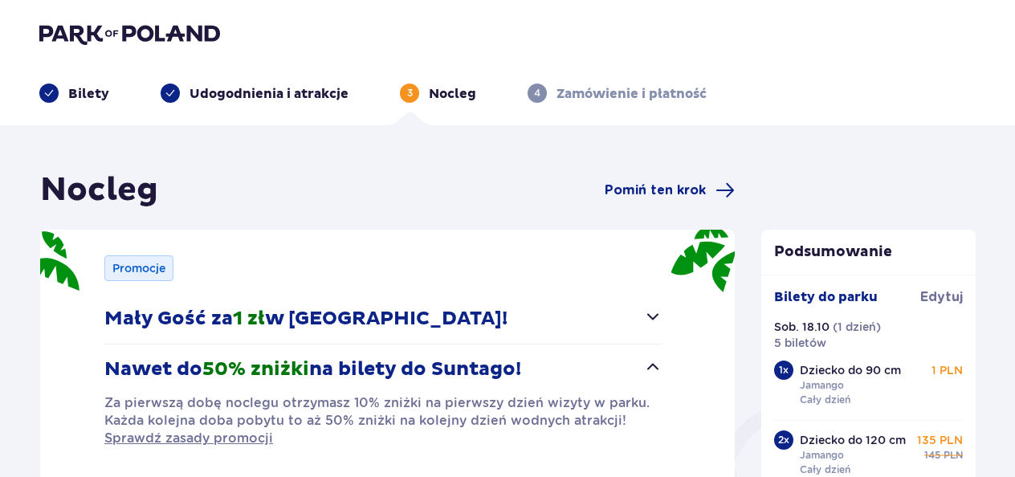
click at [117, 26] on img at bounding box center [129, 33] width 181 height 22
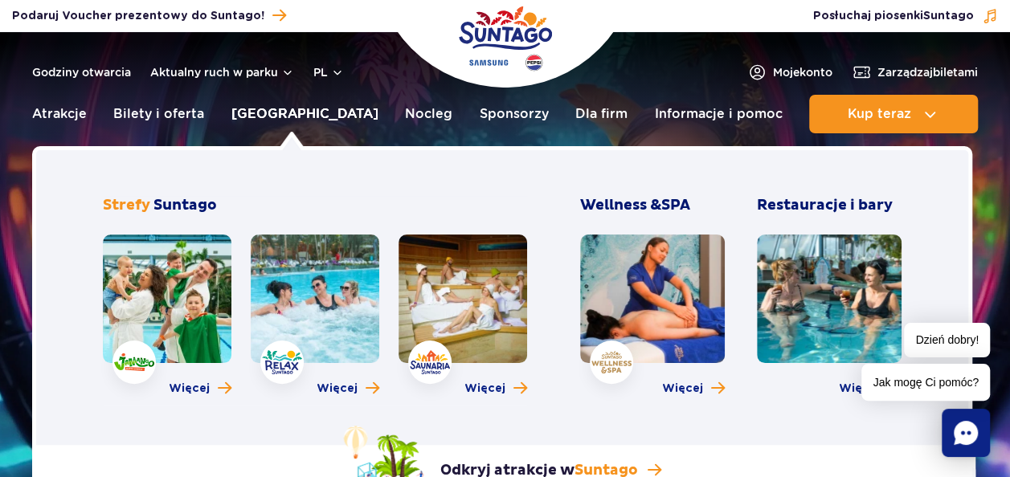
click at [284, 108] on link "[GEOGRAPHIC_DATA]" at bounding box center [304, 114] width 147 height 39
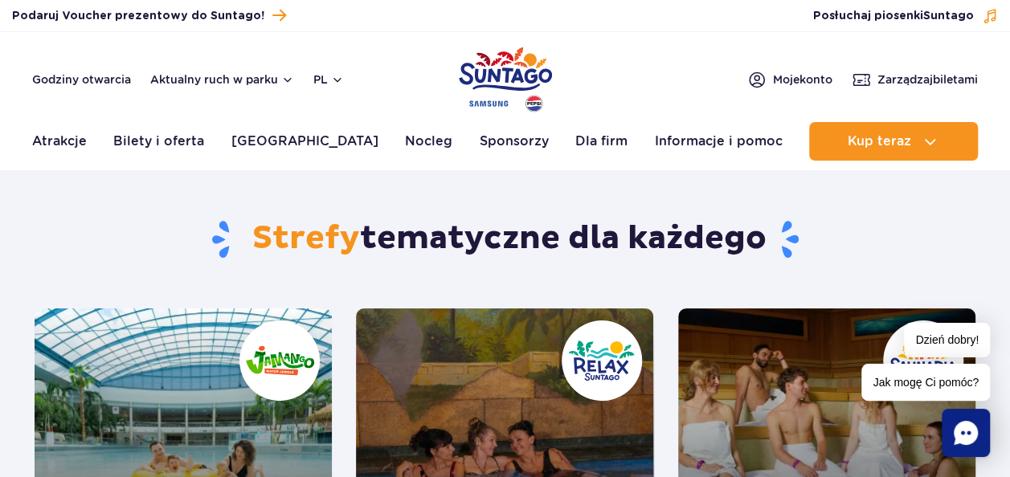
click at [215, 371] on link "Jamango" at bounding box center [183, 457] width 297 height 298
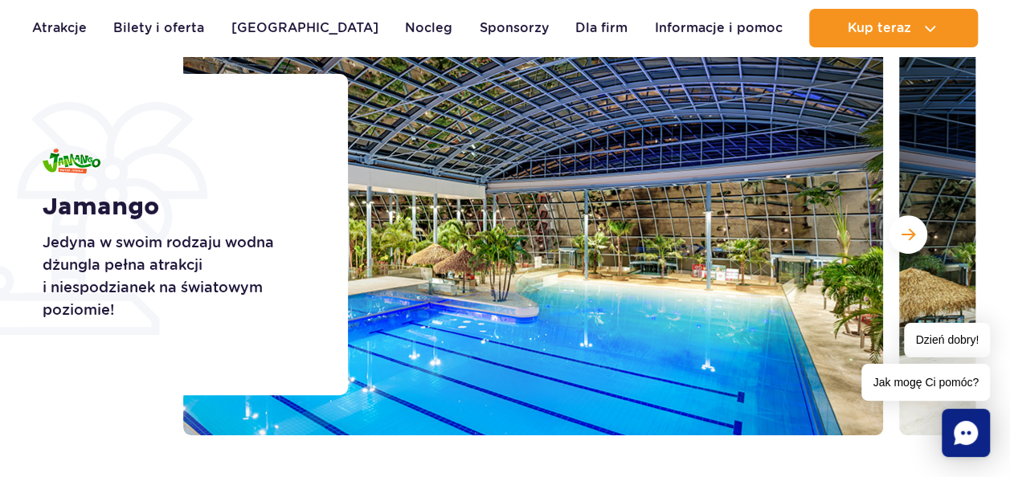
scroll to position [225, 0]
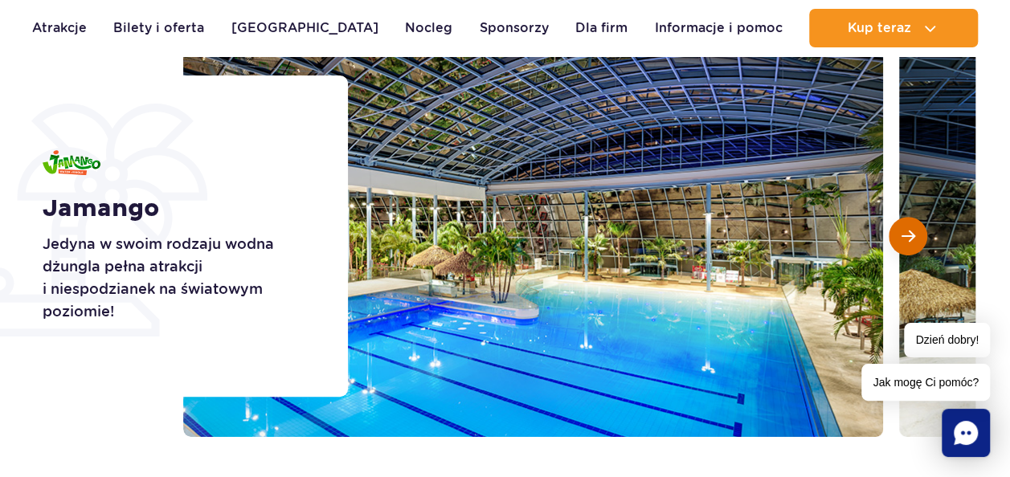
click at [904, 241] on span "Następny slajd" at bounding box center [908, 236] width 14 height 14
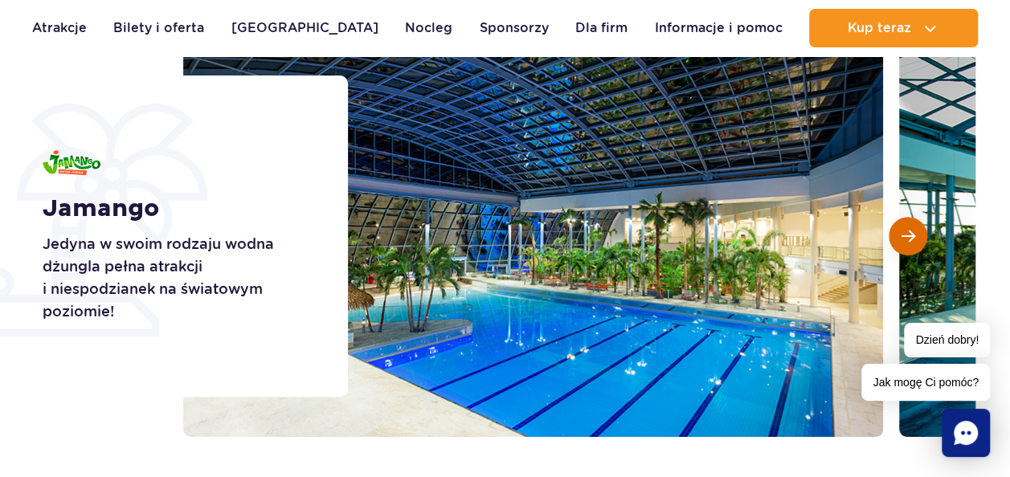
click at [904, 241] on span "Następny slajd" at bounding box center [908, 236] width 14 height 14
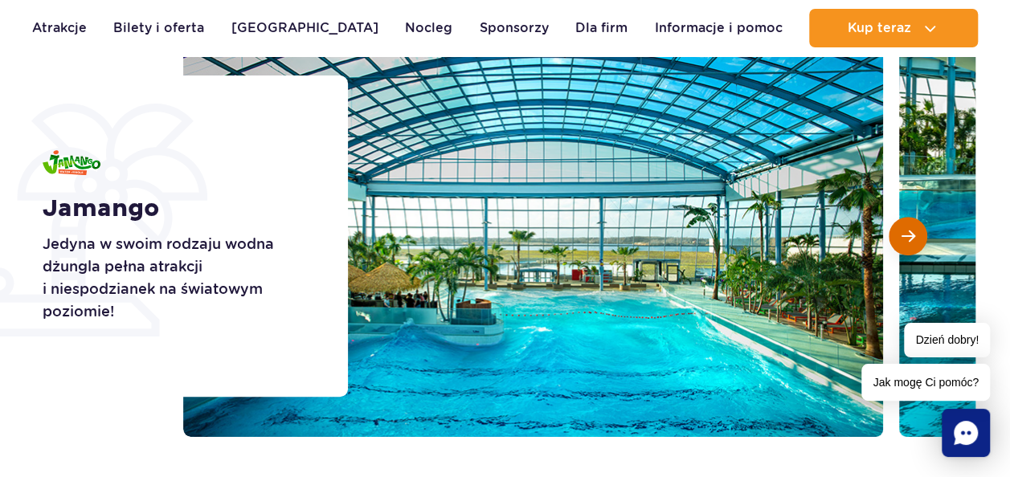
click at [904, 241] on span "Następny slajd" at bounding box center [908, 236] width 14 height 14
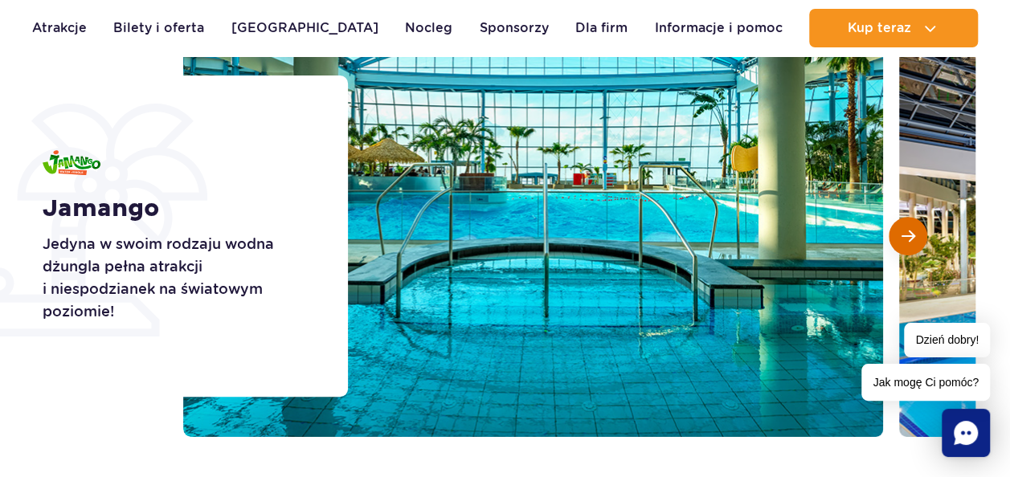
click at [904, 241] on span "Następny slajd" at bounding box center [908, 236] width 14 height 14
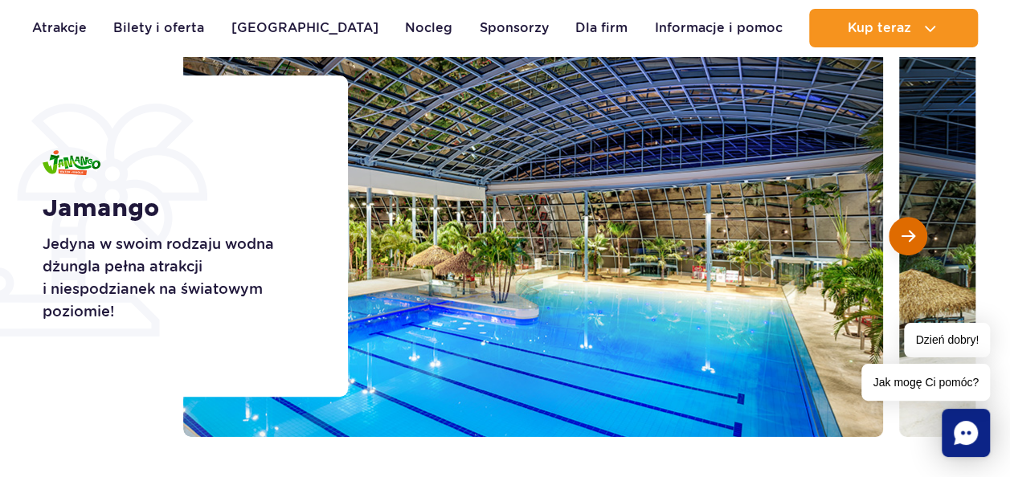
click at [904, 241] on span "Następny slajd" at bounding box center [908, 236] width 14 height 14
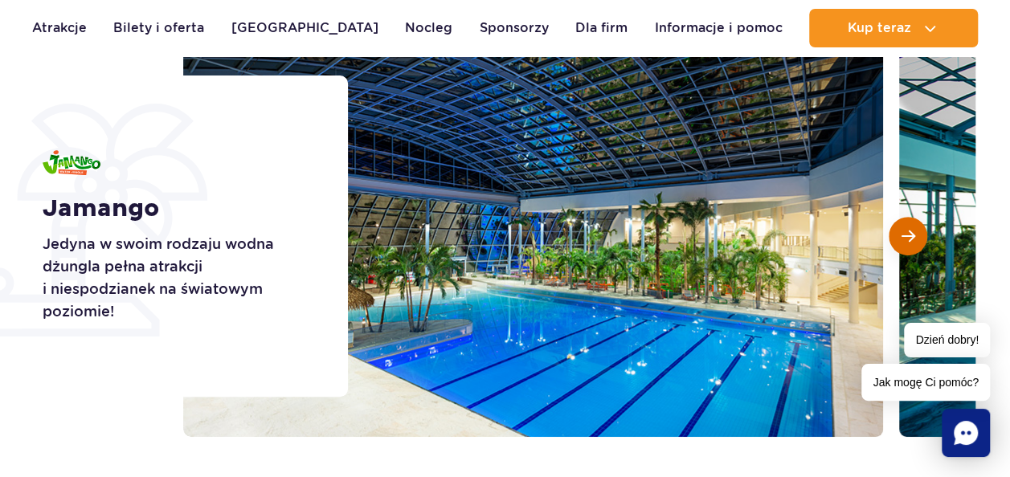
click at [904, 241] on span "Następny slajd" at bounding box center [908, 236] width 14 height 14
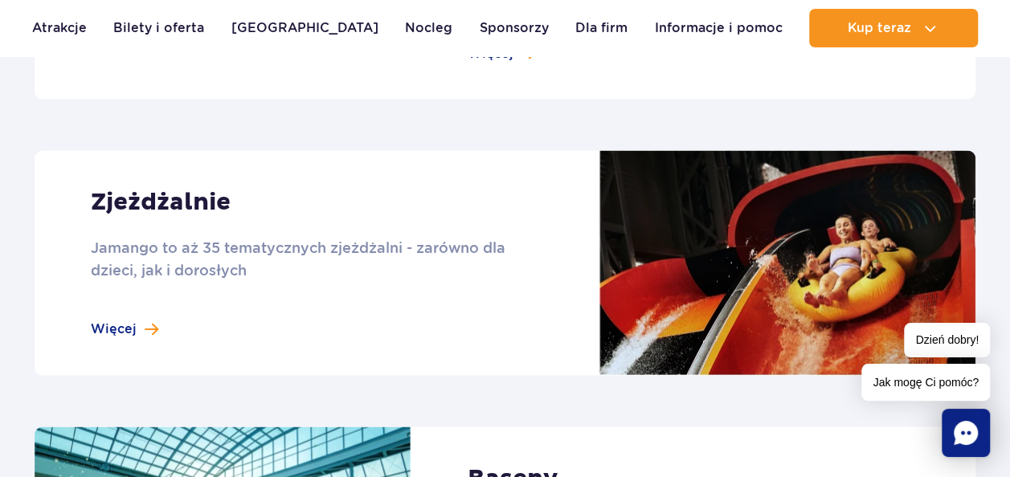
scroll to position [1414, 0]
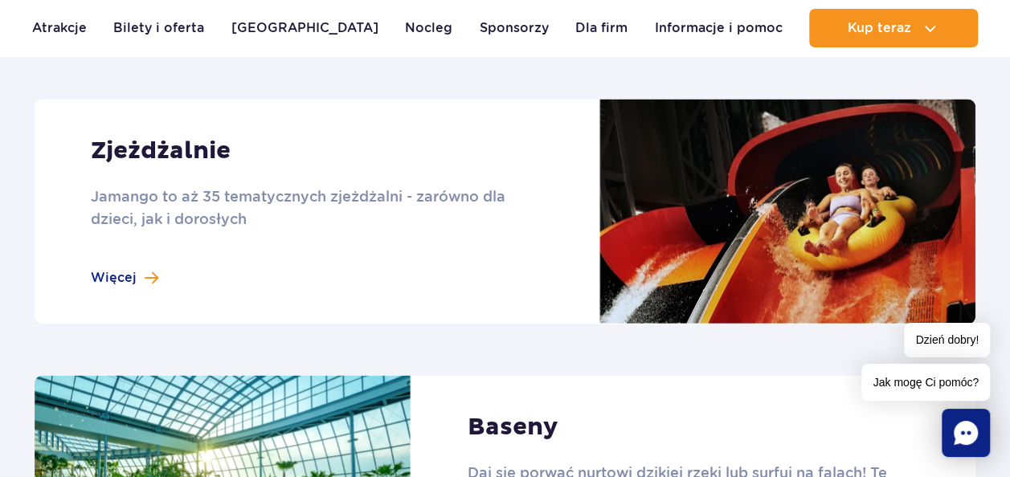
click at [782, 202] on link at bounding box center [505, 211] width 941 height 225
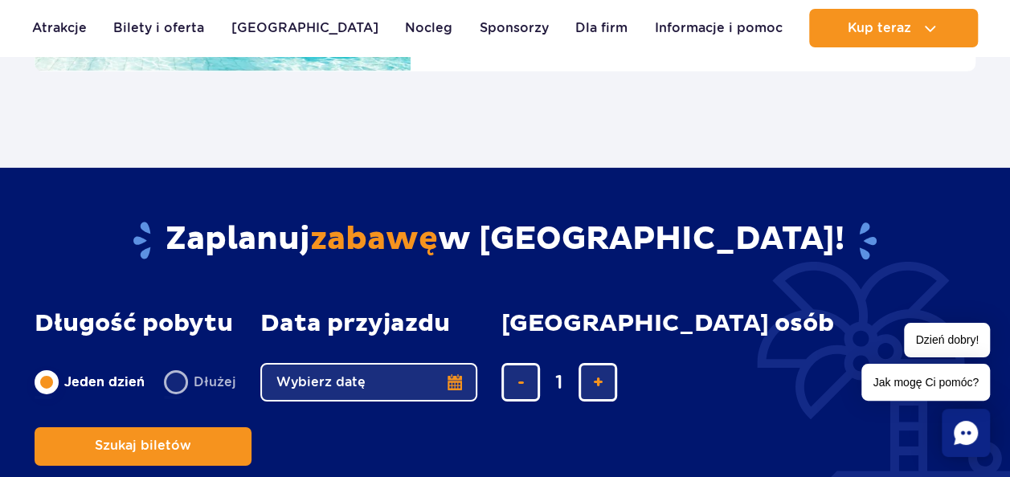
scroll to position [2570, 0]
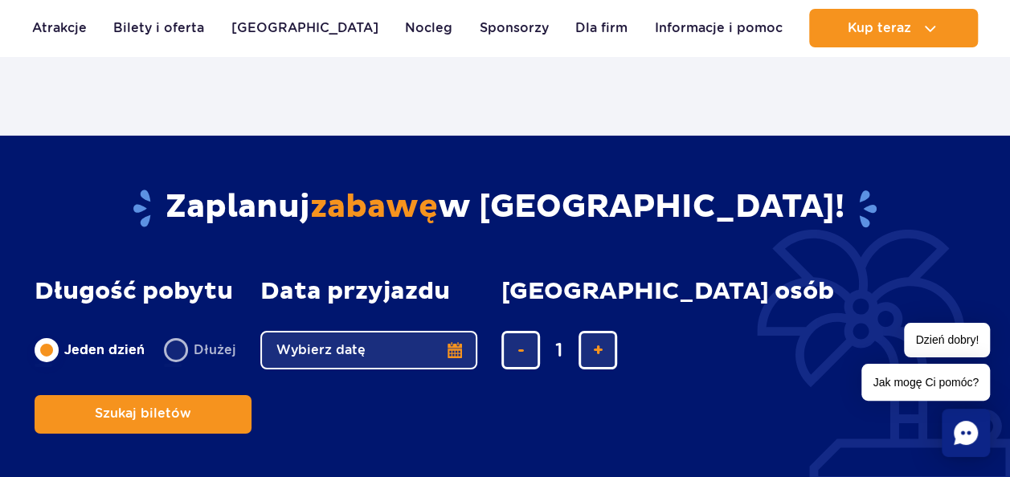
click at [461, 342] on button "Wybierz datę" at bounding box center [368, 350] width 217 height 39
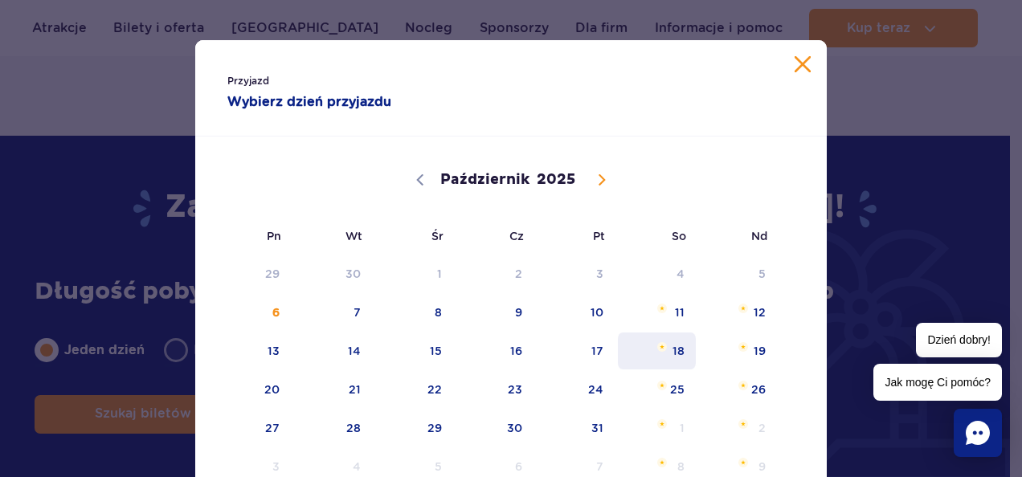
click at [645, 337] on span "18" at bounding box center [656, 351] width 81 height 37
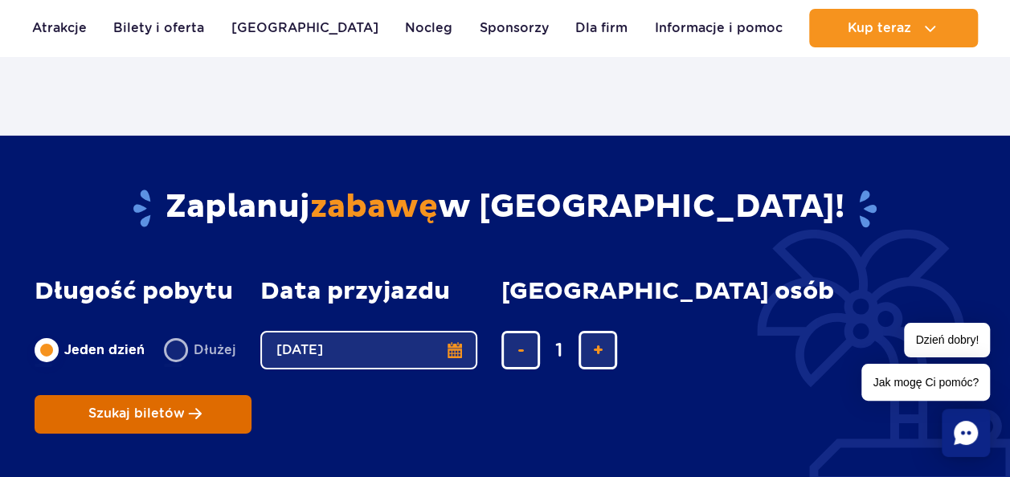
click at [185, 406] on span "Szukaj biletów" at bounding box center [136, 413] width 96 height 14
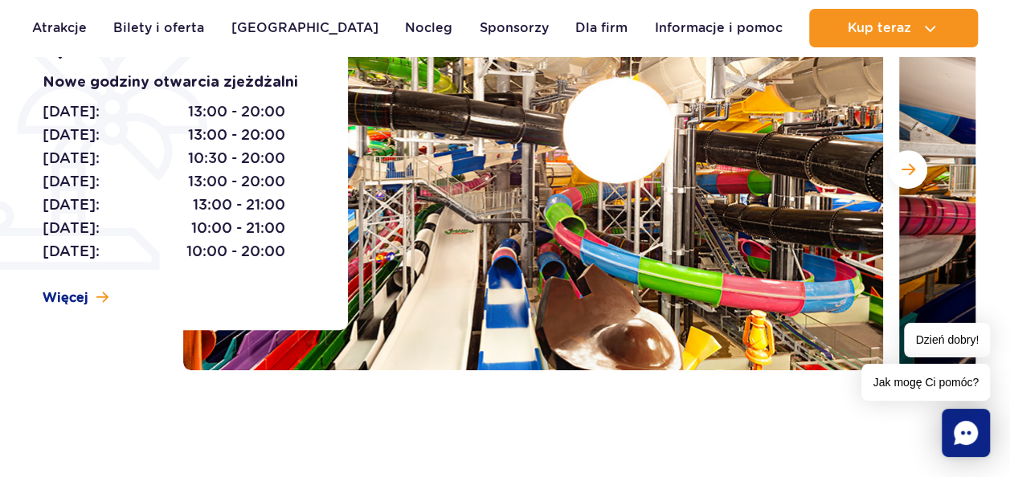
scroll to position [289, 0]
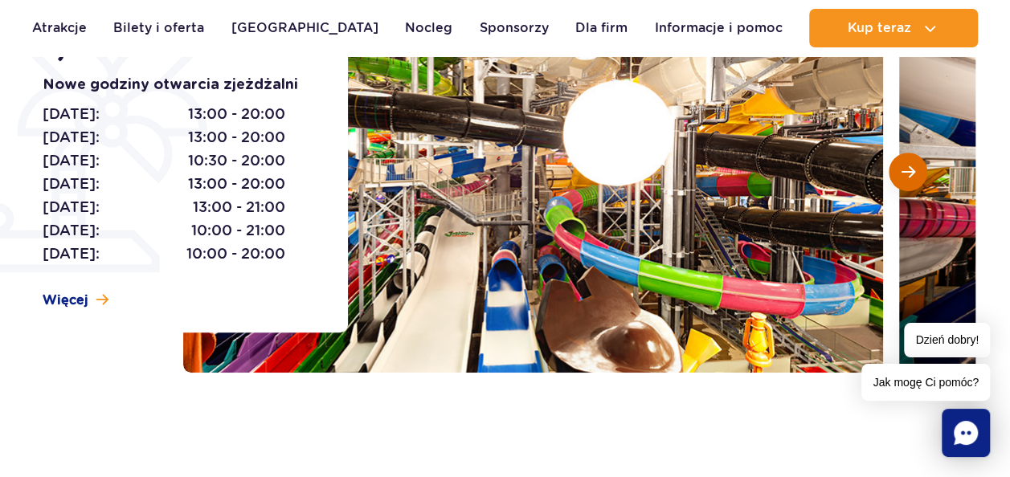
click at [895, 171] on button "Następny slajd" at bounding box center [907, 172] width 39 height 39
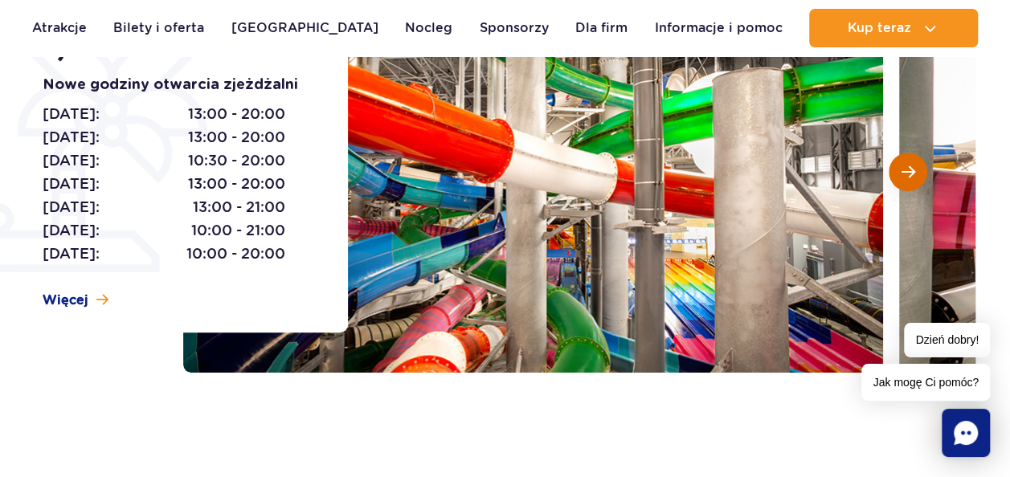
click at [895, 171] on button "Następny slajd" at bounding box center [907, 172] width 39 height 39
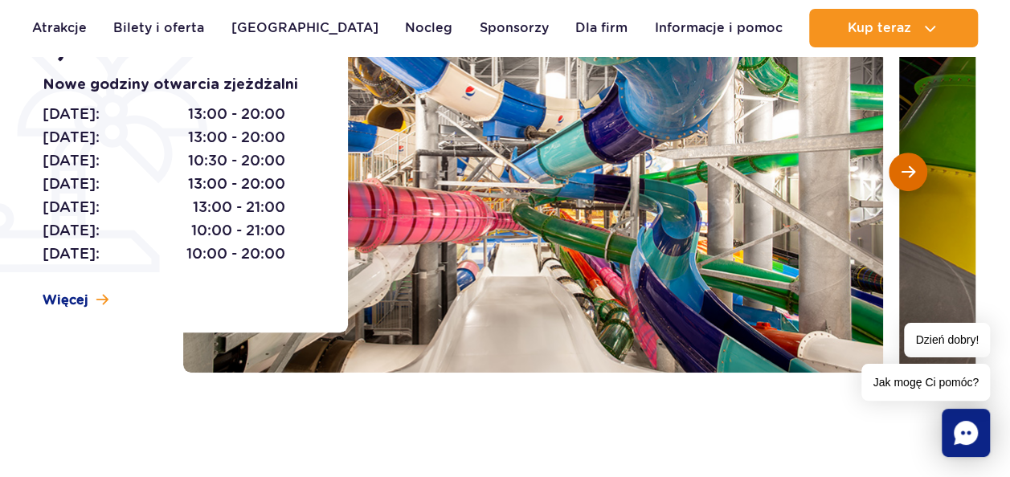
click at [895, 171] on button "Następny slajd" at bounding box center [907, 172] width 39 height 39
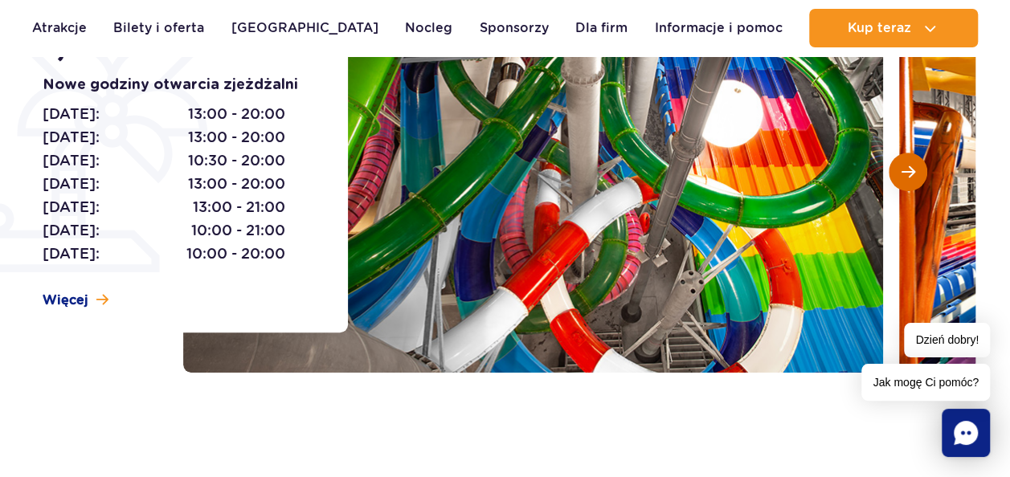
click at [895, 171] on button "Następny slajd" at bounding box center [907, 172] width 39 height 39
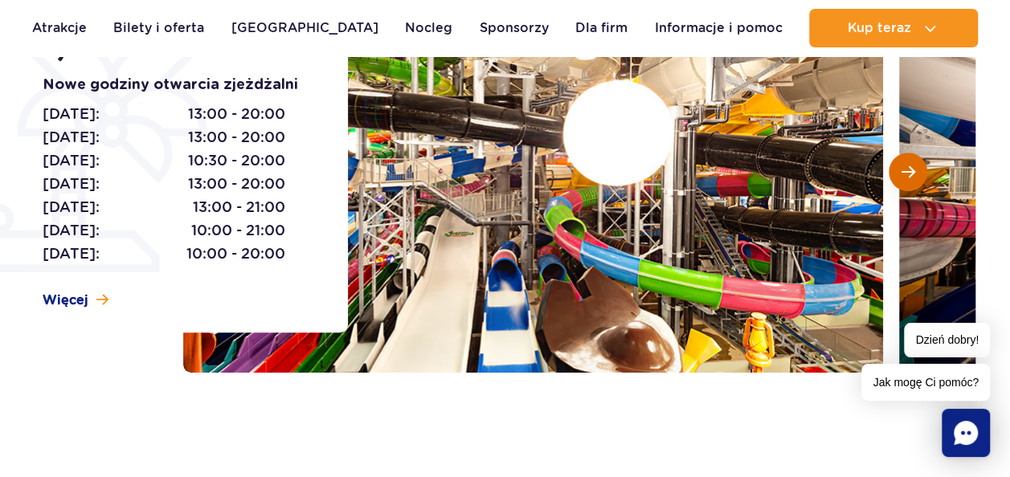
click at [895, 171] on button "Następny slajd" at bounding box center [907, 172] width 39 height 39
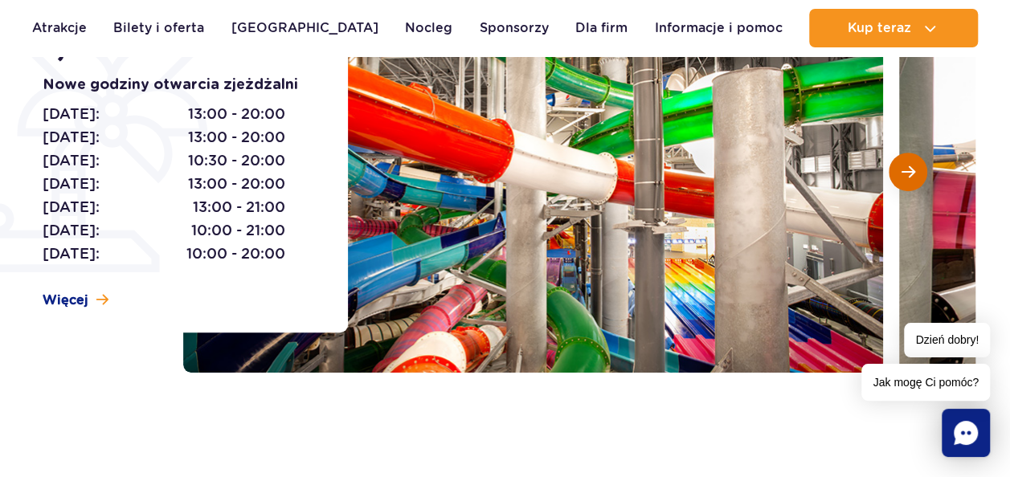
click at [895, 171] on button "Następny slajd" at bounding box center [907, 172] width 39 height 39
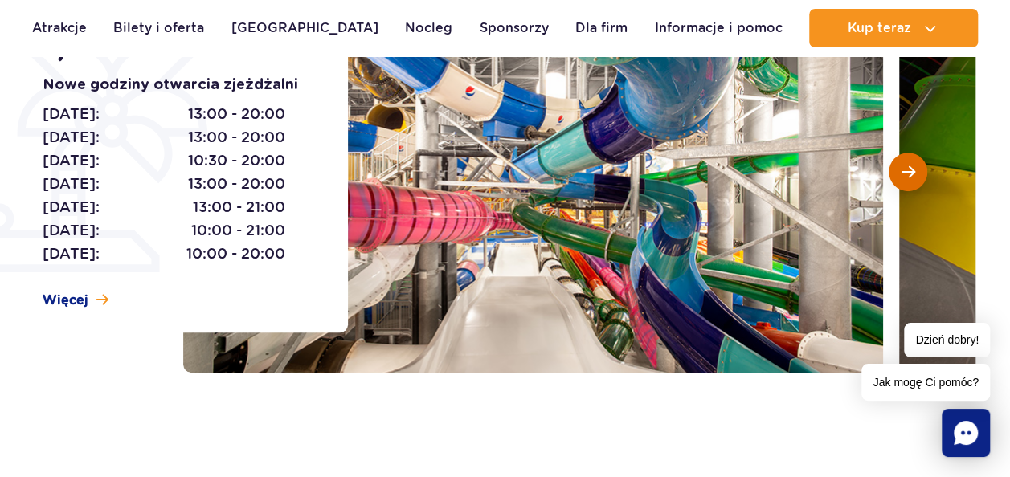
click at [895, 171] on button "Następny slajd" at bounding box center [907, 172] width 39 height 39
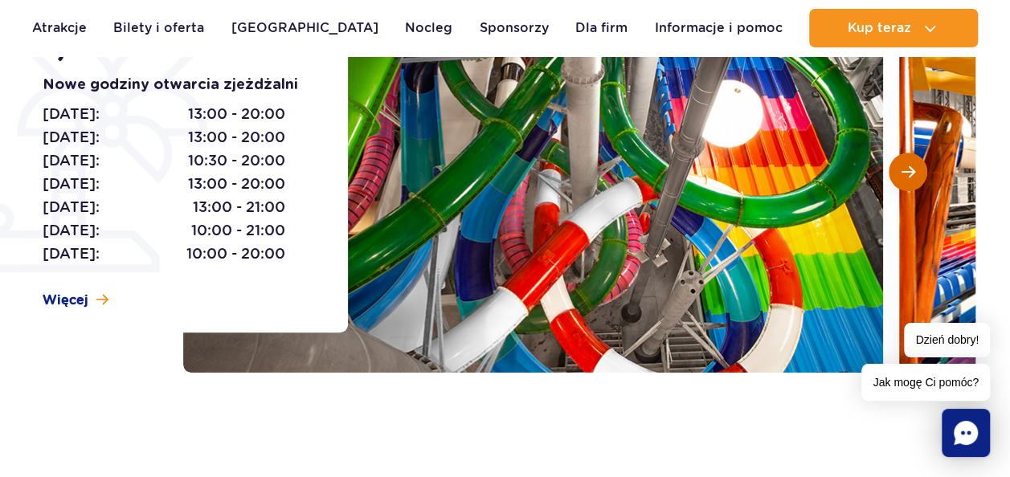
click at [895, 171] on button "Następny slajd" at bounding box center [907, 172] width 39 height 39
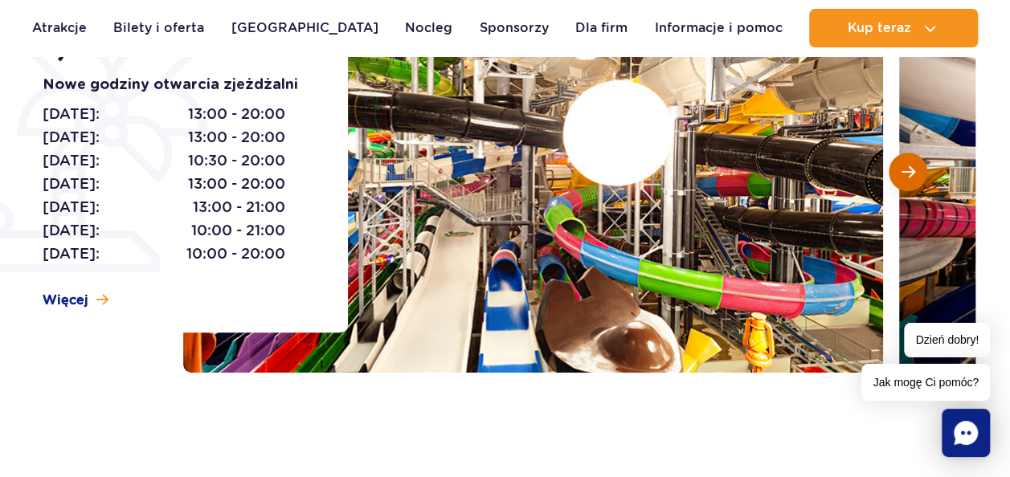
click at [895, 171] on button "Następny slajd" at bounding box center [907, 172] width 39 height 39
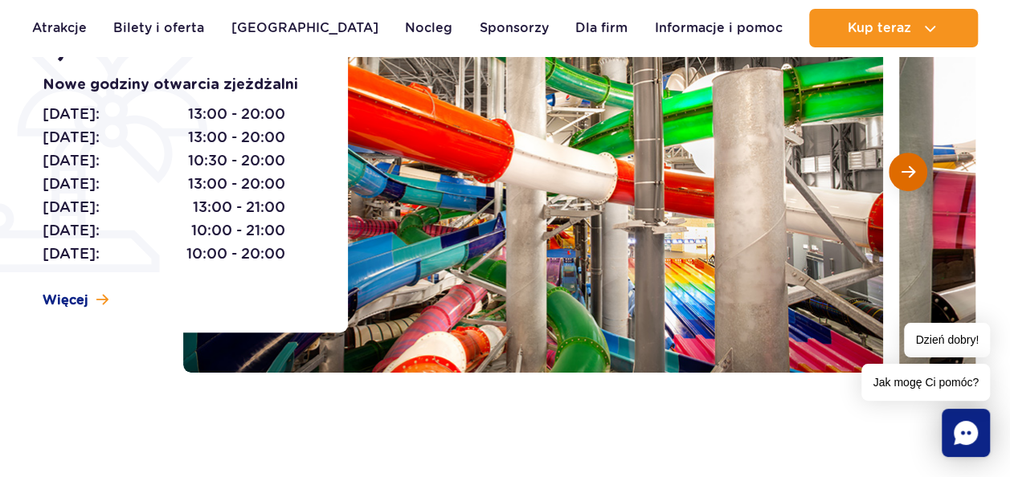
click at [895, 171] on button "Następny slajd" at bounding box center [907, 172] width 39 height 39
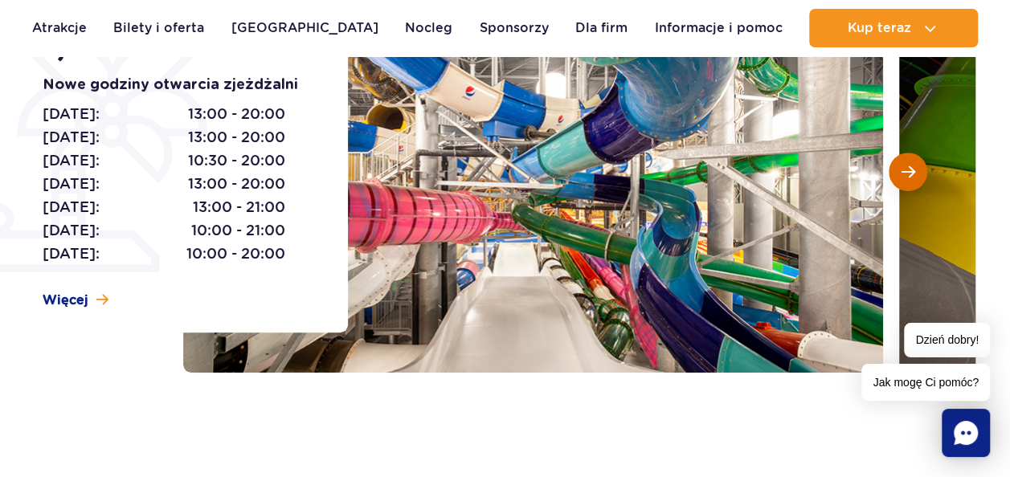
click at [895, 171] on button "Następny slajd" at bounding box center [907, 172] width 39 height 39
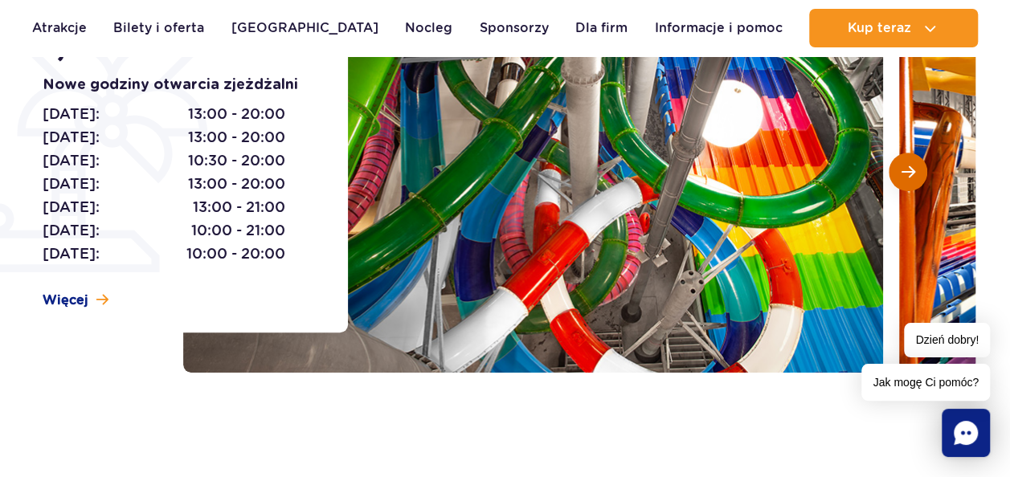
click at [895, 171] on button "Następny slajd" at bounding box center [907, 172] width 39 height 39
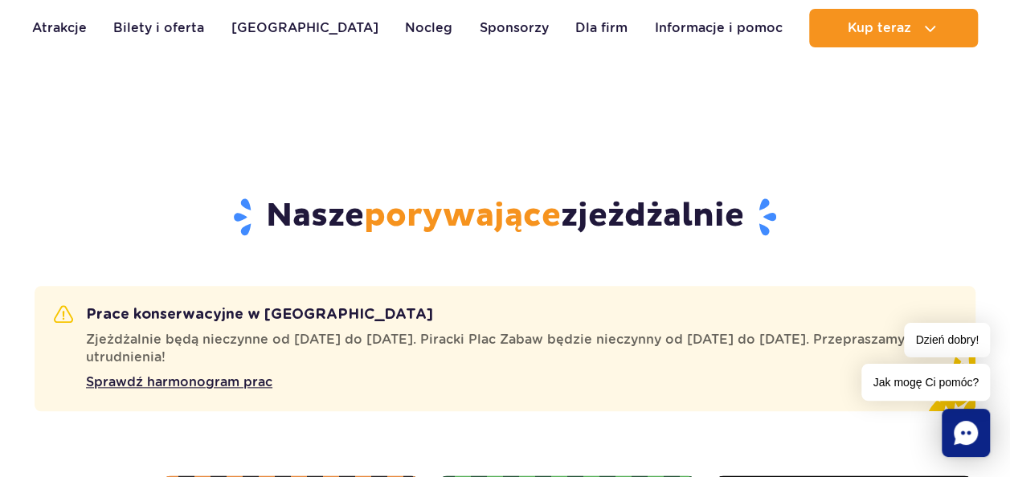
scroll to position [771, 0]
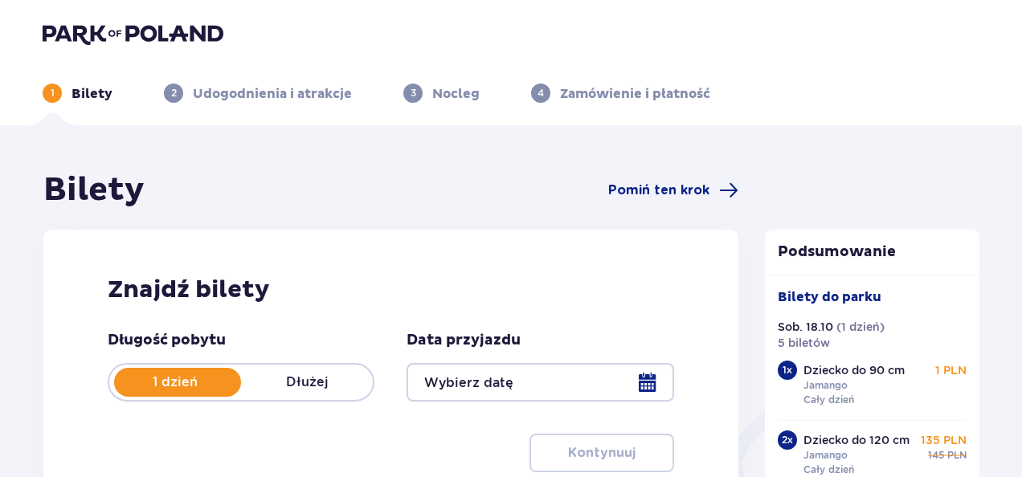
type input "[DATE]"
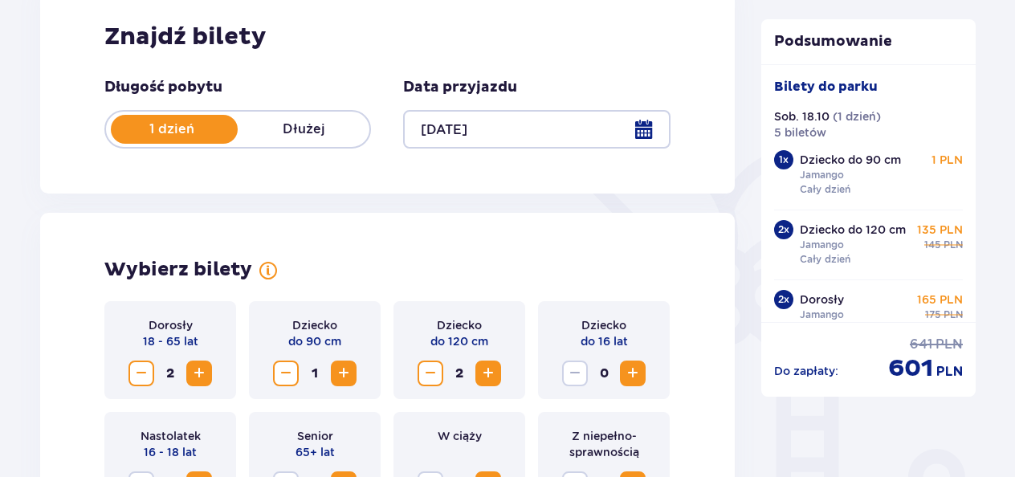
scroll to position [257, 0]
